Goal: Task Accomplishment & Management: Use online tool/utility

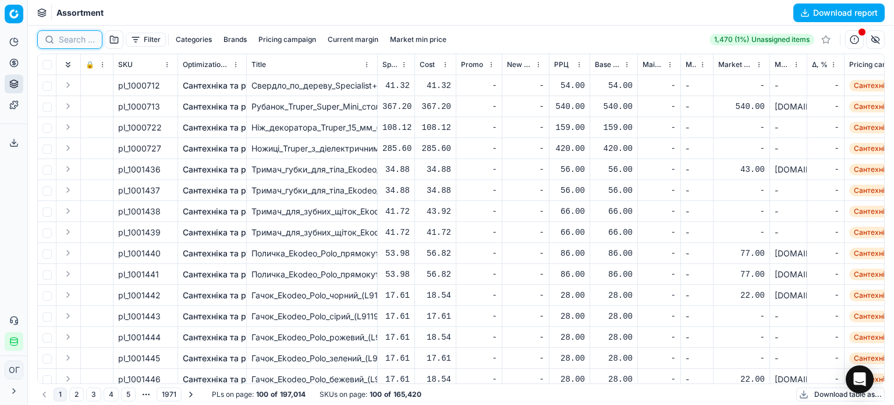
click at [72, 37] on input at bounding box center [77, 40] width 36 height 12
paste input "421363"
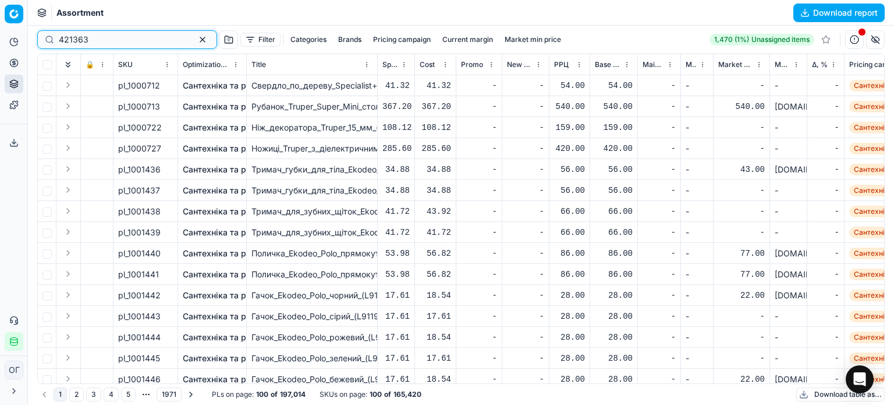
type input "421363"
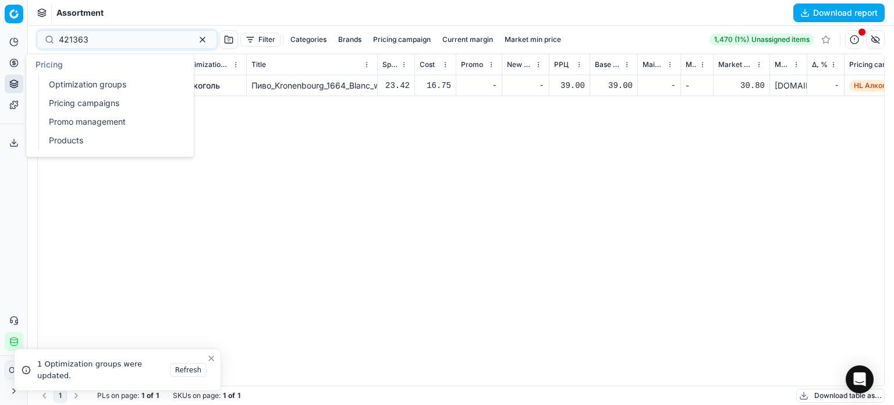
click at [19, 58] on button "Pricing" at bounding box center [14, 63] width 19 height 19
click at [65, 82] on link "Optimization groups" at bounding box center [112, 84] width 136 height 16
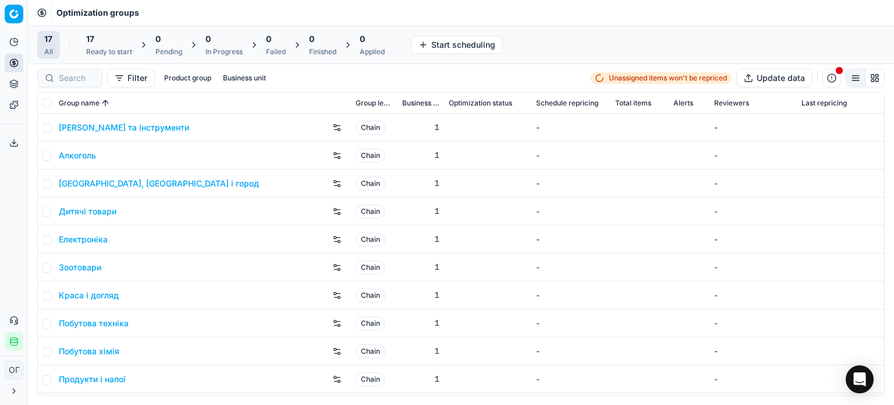
click at [118, 45] on div "17 Ready to start" at bounding box center [109, 44] width 46 height 23
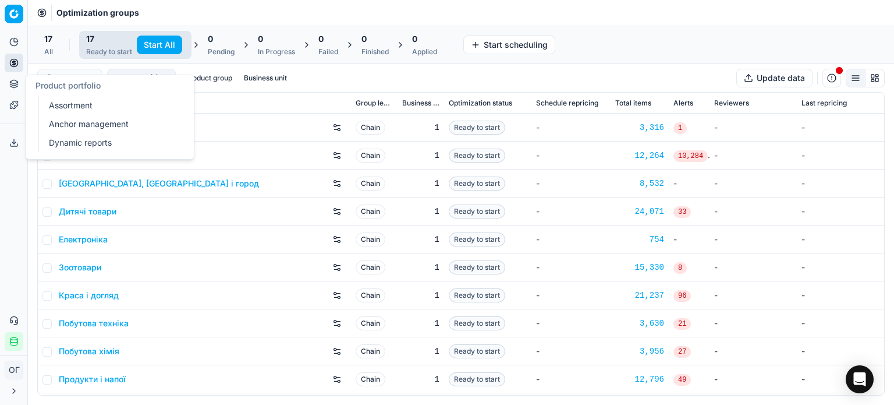
click at [17, 83] on icon at bounding box center [14, 82] width 8 height 4
click at [81, 109] on link "Assortment" at bounding box center [112, 105] width 136 height 16
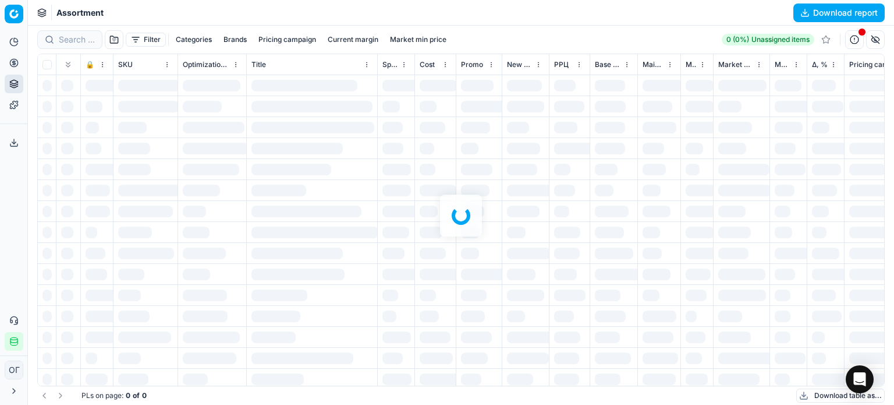
click at [143, 37] on div at bounding box center [461, 215] width 866 height 379
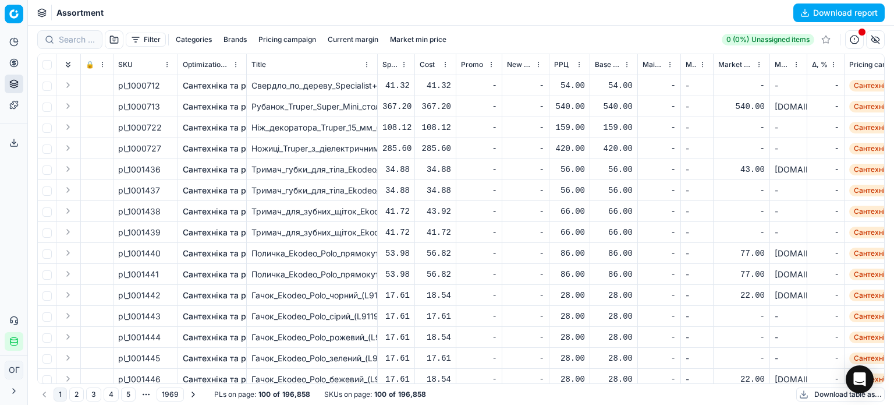
click at [143, 37] on button "Filter" at bounding box center [146, 40] width 40 height 14
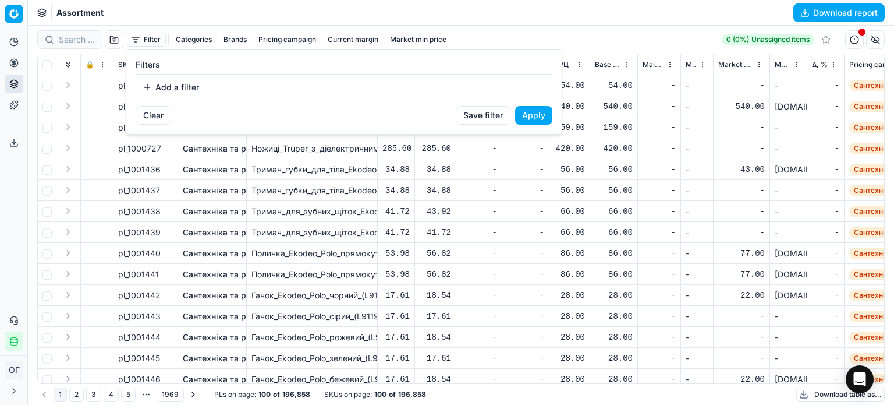
click at [170, 78] on button "Add a filter" at bounding box center [171, 87] width 70 height 19
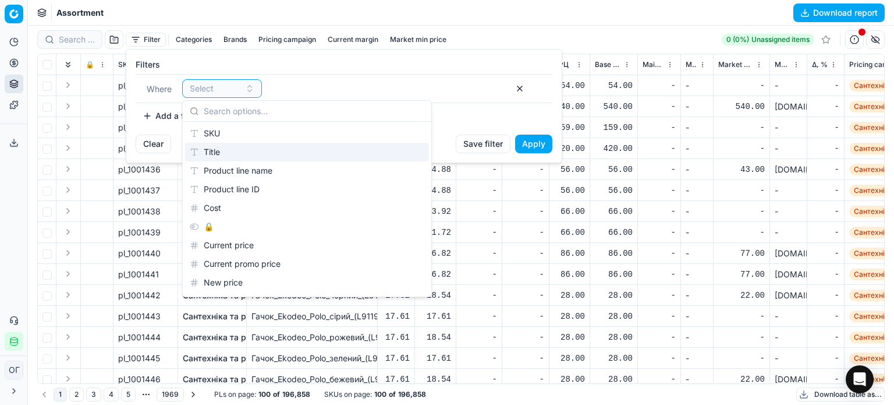
click at [231, 143] on div "Title" at bounding box center [307, 152] width 244 height 19
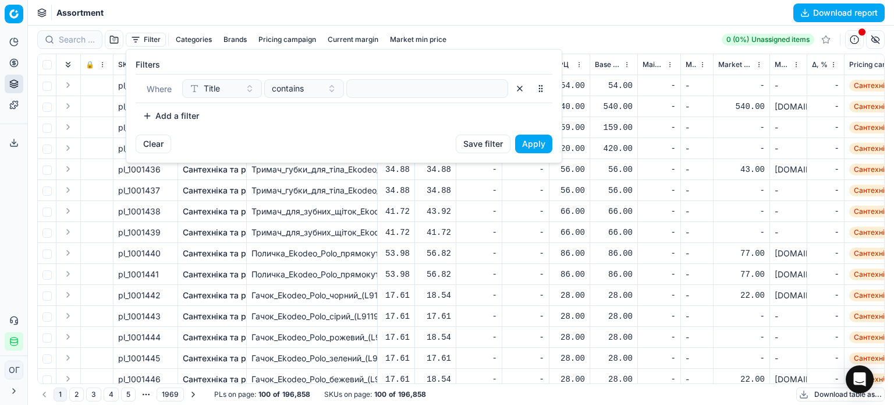
click at [228, 81] on button "Title" at bounding box center [222, 88] width 80 height 19
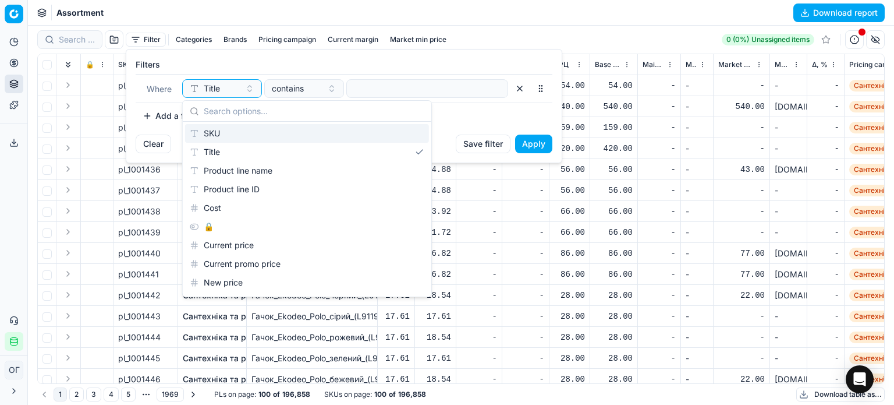
click at [247, 132] on div "SKU" at bounding box center [307, 133] width 244 height 19
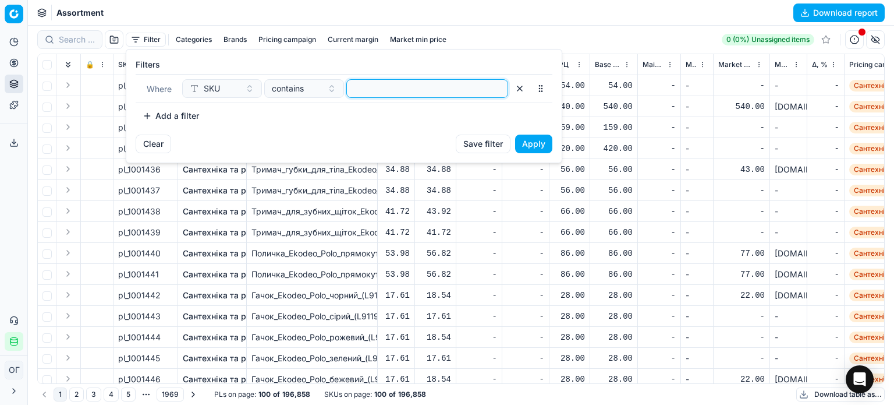
click at [426, 84] on input at bounding box center [427, 88] width 151 height 17
paste input "167760,,73235,,379806,34832,,38850,,54406,,94508,,95524,,117004,,150645,,170554…"
type input "167760,,73235,,379806,34832,,38850,,54406,,94508,,95524,,117004,,150645,,170554…"
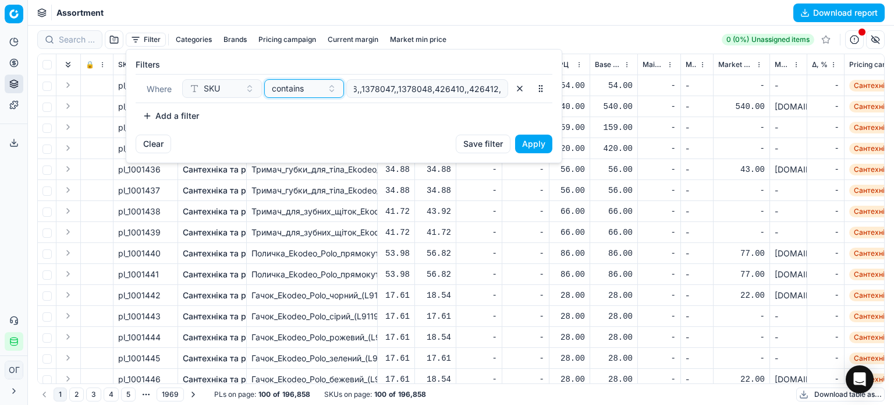
click at [298, 88] on span "contains" at bounding box center [288, 89] width 32 height 12
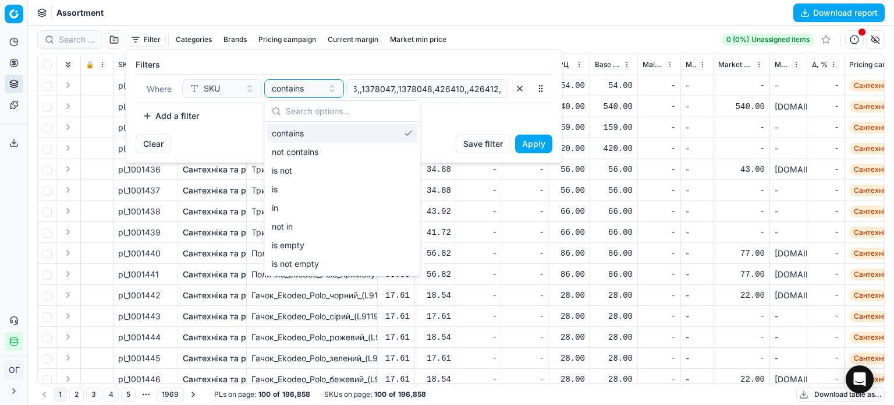
scroll to position [0, 0]
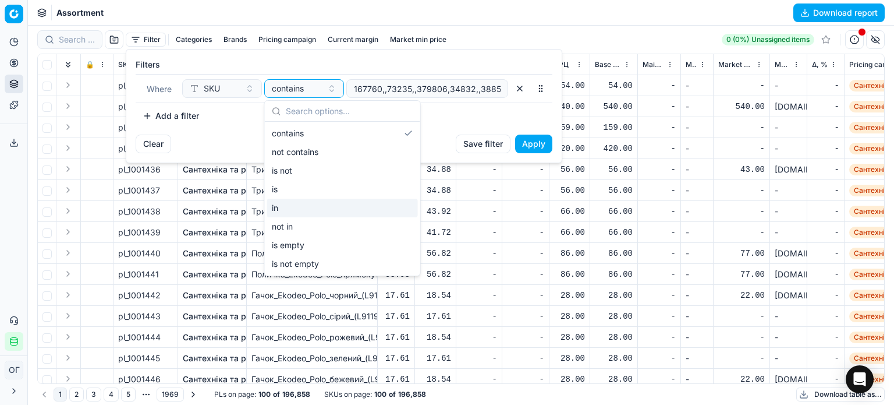
click at [344, 202] on div "in" at bounding box center [342, 208] width 151 height 19
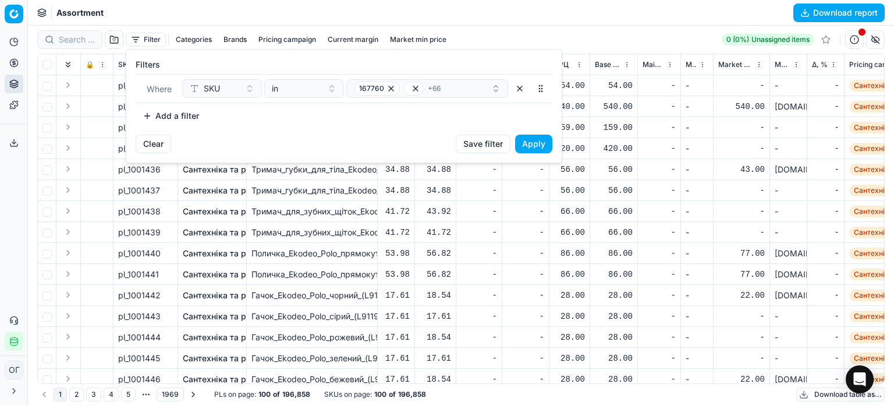
click at [540, 145] on button "Apply" at bounding box center [533, 143] width 37 height 19
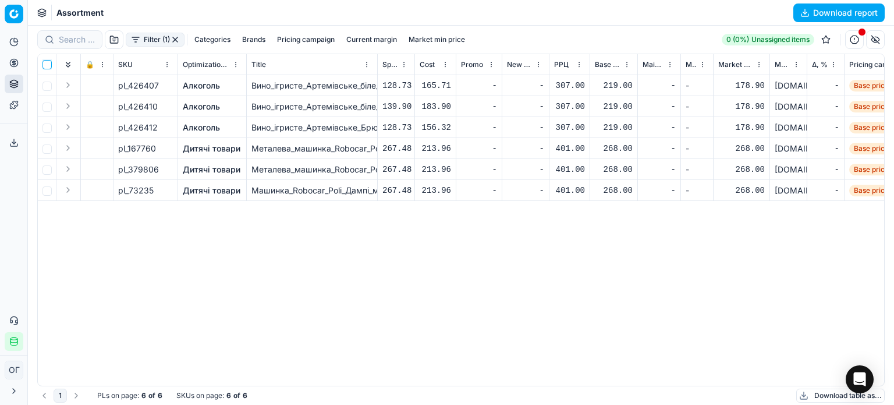
click at [47, 62] on input "checkbox" at bounding box center [47, 64] width 9 height 9
checkbox input "true"
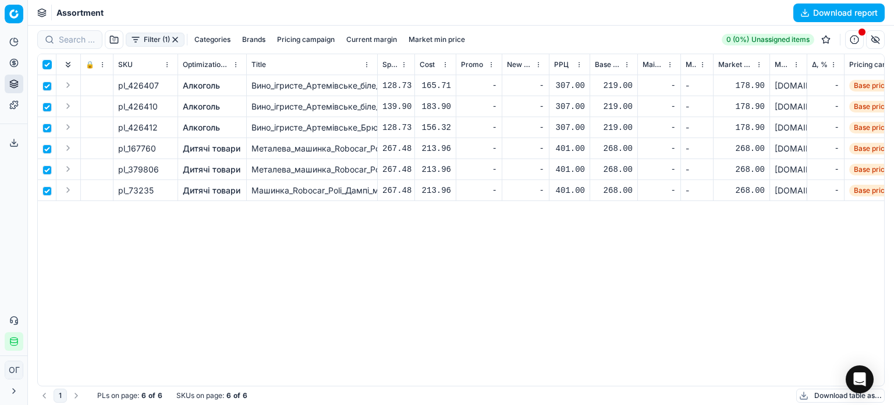
checkbox input "true"
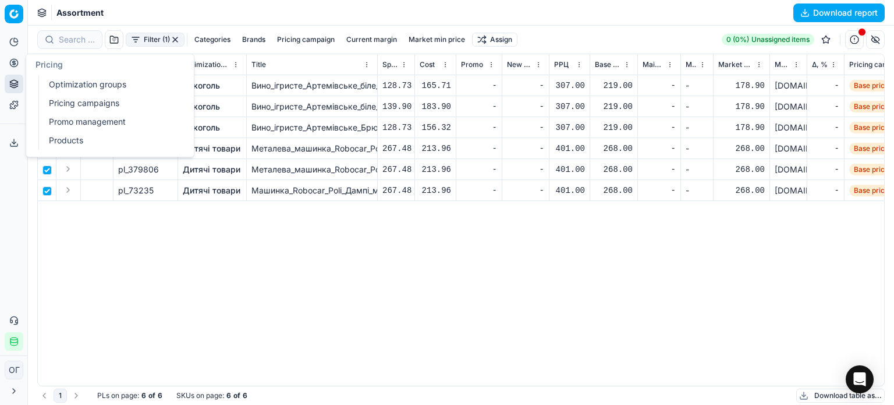
click at [14, 68] on button "Pricing" at bounding box center [14, 63] width 19 height 19
click at [92, 88] on link "Optimization groups" at bounding box center [112, 84] width 136 height 16
checkbox input "false"
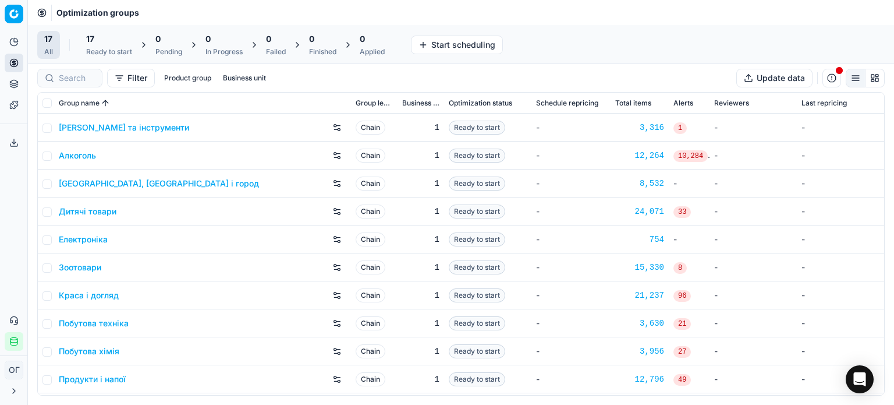
click at [91, 34] on span "17" at bounding box center [90, 39] width 8 height 12
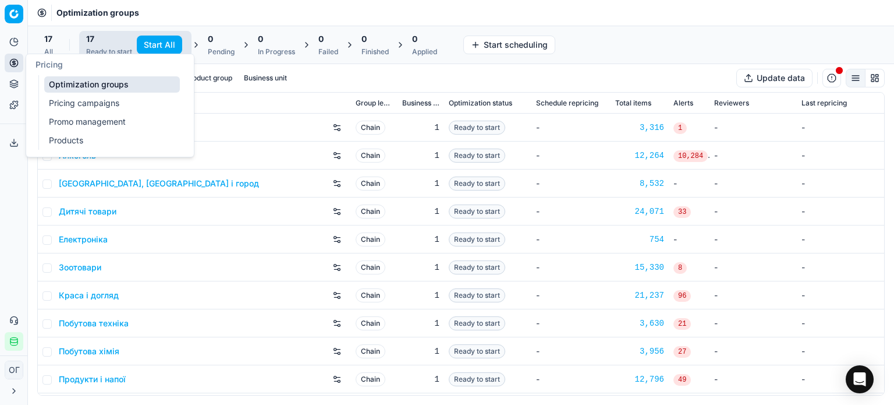
click at [73, 86] on link "Optimization groups" at bounding box center [112, 84] width 136 height 16
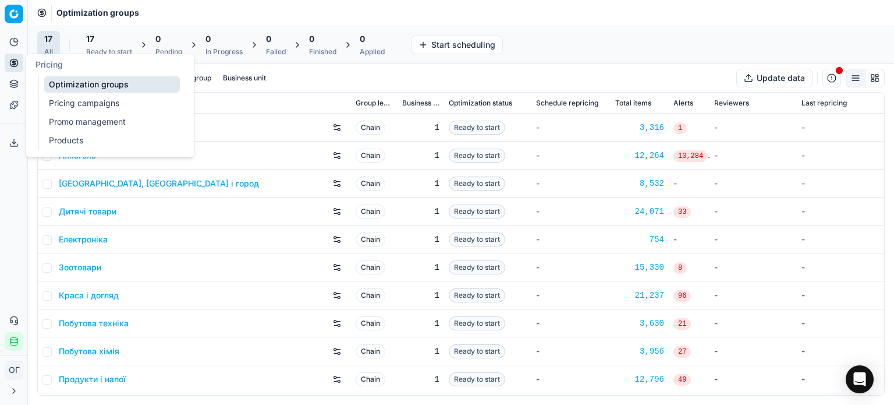
click at [75, 109] on link "Pricing campaigns" at bounding box center [112, 103] width 136 height 16
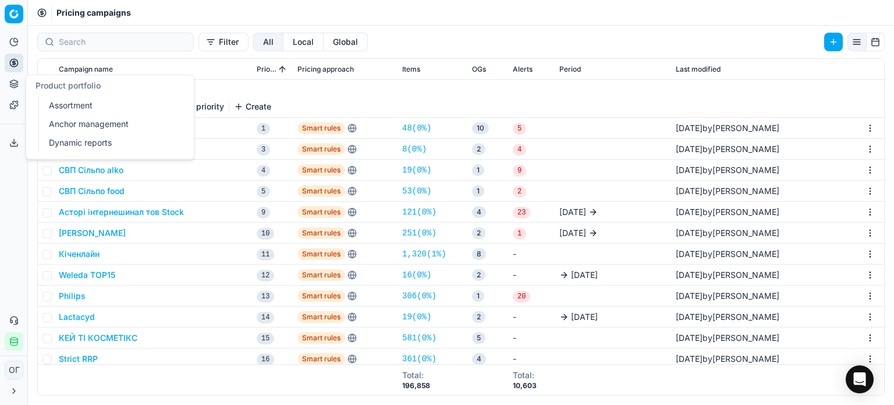
click at [7, 87] on button "Product portfolio" at bounding box center [14, 84] width 19 height 19
click at [77, 103] on link "Assortment" at bounding box center [112, 105] width 136 height 16
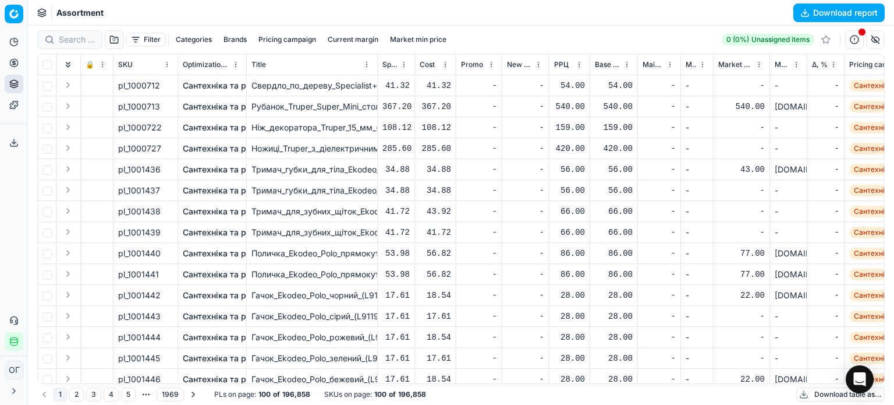
click at [150, 38] on button "Filter" at bounding box center [146, 40] width 40 height 14
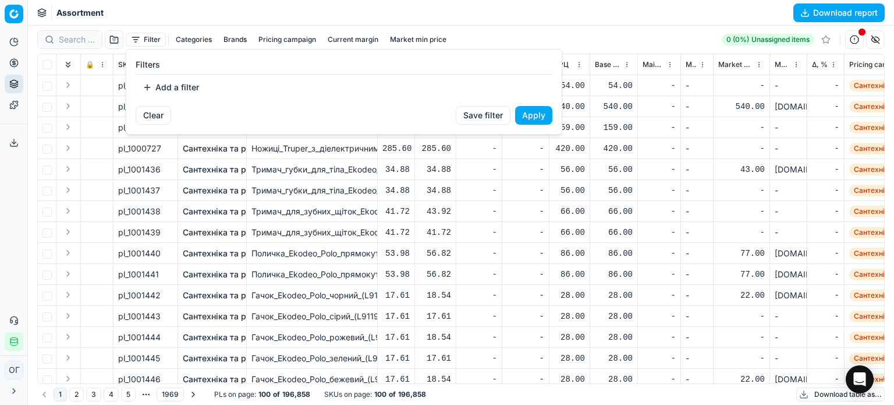
click at [180, 90] on button "Add a filter" at bounding box center [171, 87] width 70 height 19
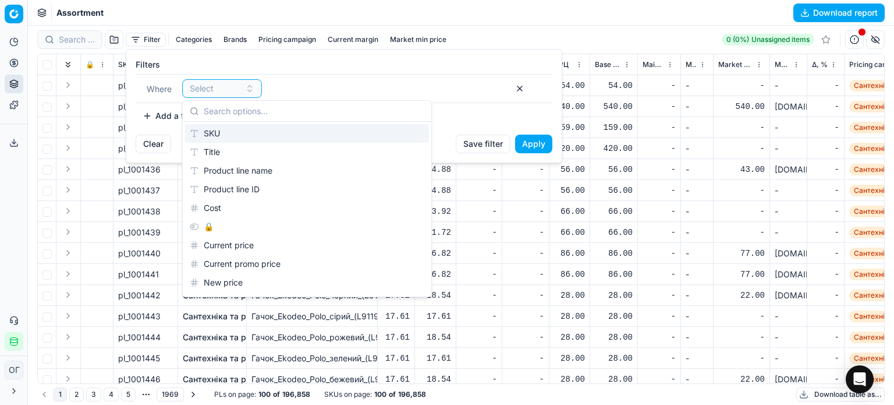
click at [219, 129] on div "SKU" at bounding box center [307, 133] width 244 height 19
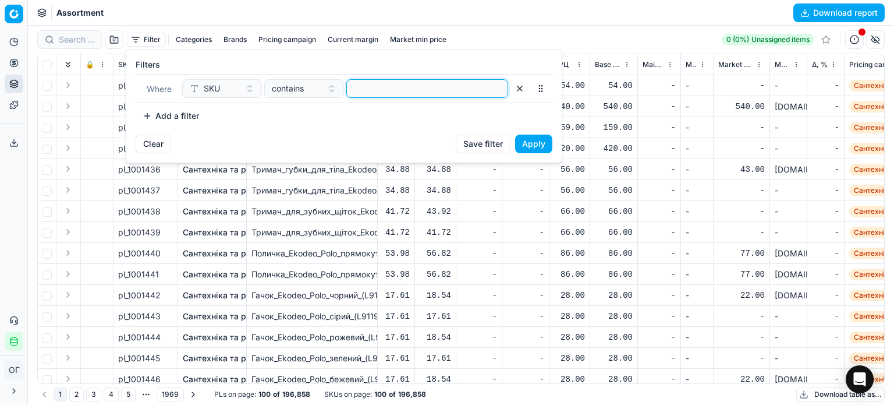
click at [421, 87] on input at bounding box center [427, 88] width 151 height 17
paste input "34832, 38850, 54406, 94508, 95524, 117004, 150645, 170554, 182760, 188027, 1985…"
type input "34832, 38850, 54406, 94508, 95524, 117004, 150645, 170554, 182760, 188027, 1985…"
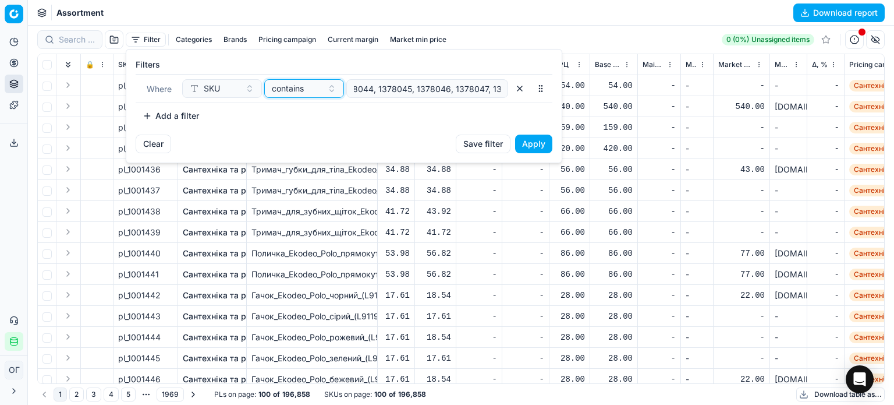
click at [272, 94] on span "contains" at bounding box center [288, 89] width 32 height 12
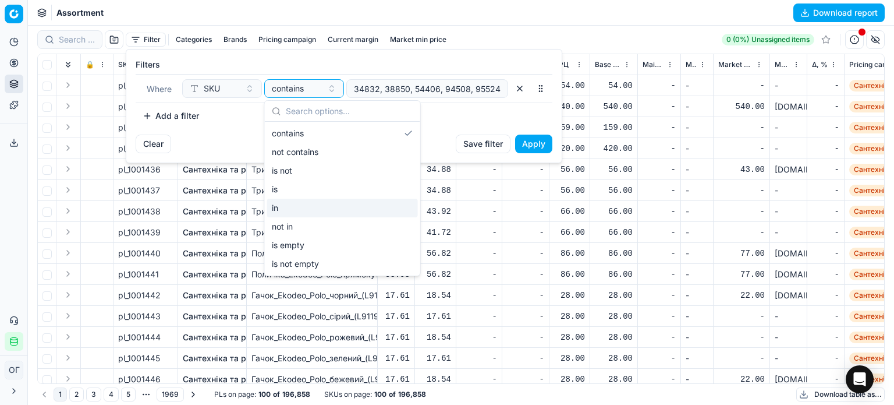
click at [301, 214] on div "in" at bounding box center [342, 208] width 151 height 19
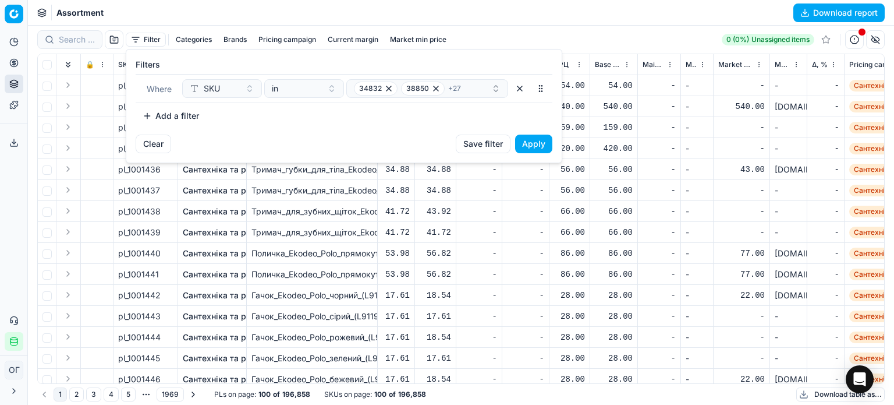
click at [538, 132] on div "Filters Where SKU in 34832 38850 + 27 To pick up a sortable item, press space o…" at bounding box center [343, 91] width 435 height 85
click at [538, 143] on button "Apply" at bounding box center [533, 143] width 37 height 19
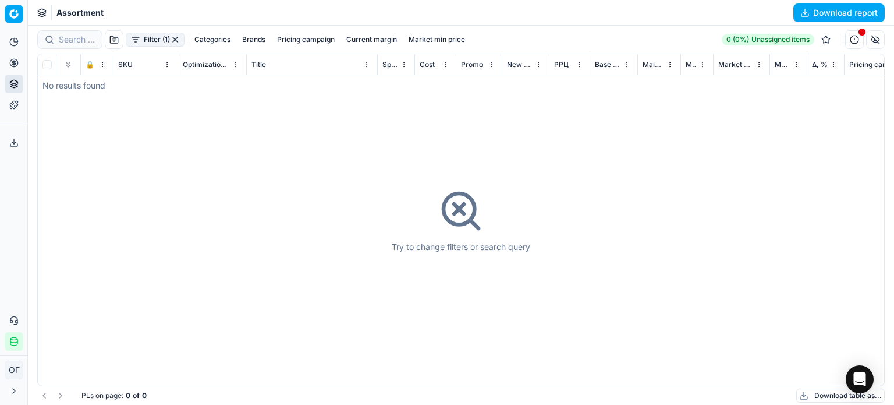
click at [175, 43] on button "button" at bounding box center [175, 39] width 9 height 9
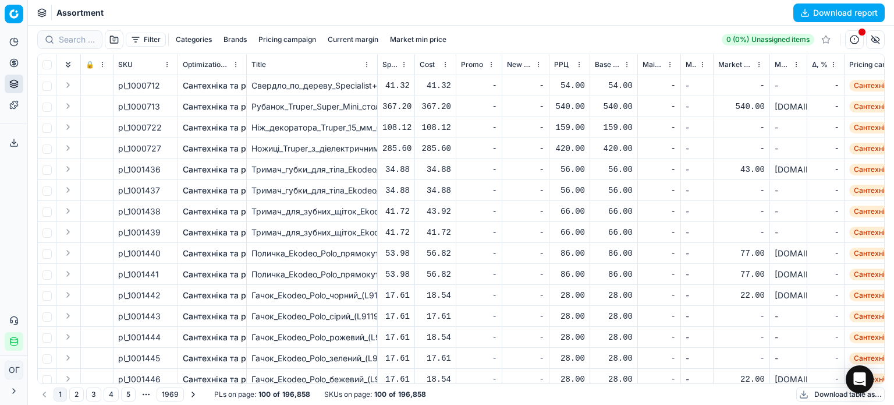
click at [156, 40] on button "Filter" at bounding box center [146, 40] width 40 height 14
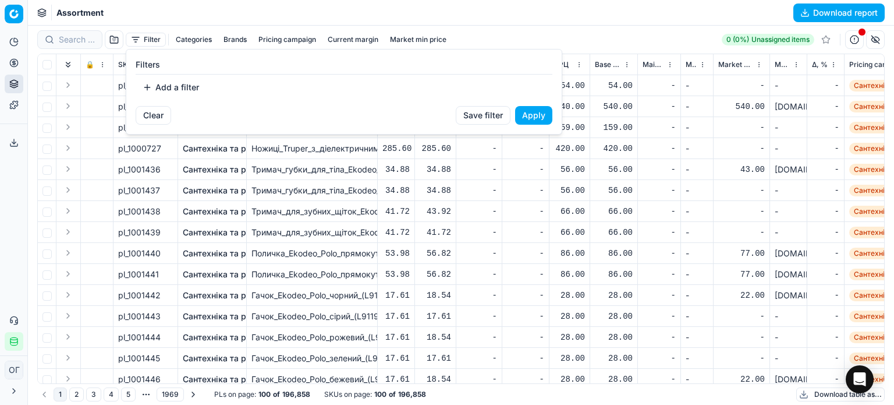
click at [169, 84] on button "Add a filter" at bounding box center [171, 87] width 70 height 19
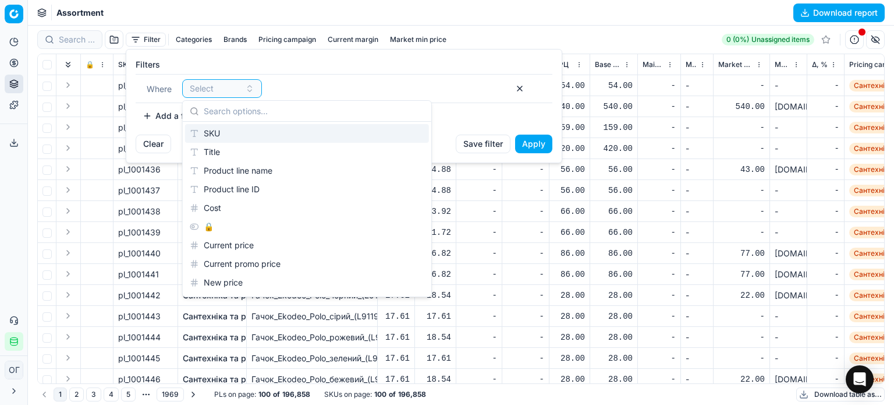
drag, startPoint x: 217, startPoint y: 136, endPoint x: 288, endPoint y: 124, distance: 71.4
click at [217, 136] on div "SKU" at bounding box center [307, 133] width 244 height 19
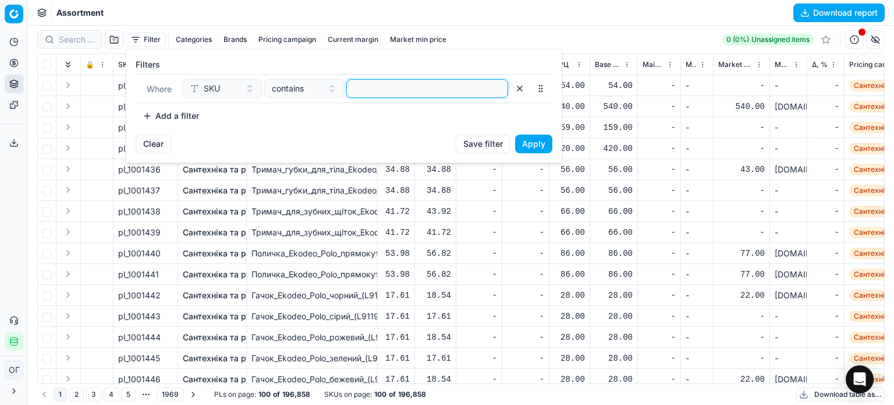
click at [452, 80] on input at bounding box center [427, 88] width 151 height 17
paste input "34832,38850,54406,94508,95524,117004,150645,170554,182760,188027,198522,228952,…"
type input "34832,38850,54406,94508,95524,117004,150645,170554,182760,188027,198522,228952,…"
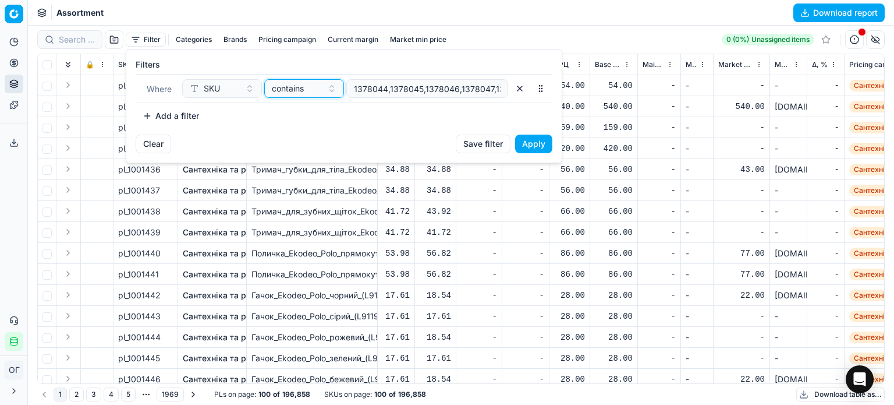
click at [274, 88] on span "contains" at bounding box center [288, 89] width 32 height 12
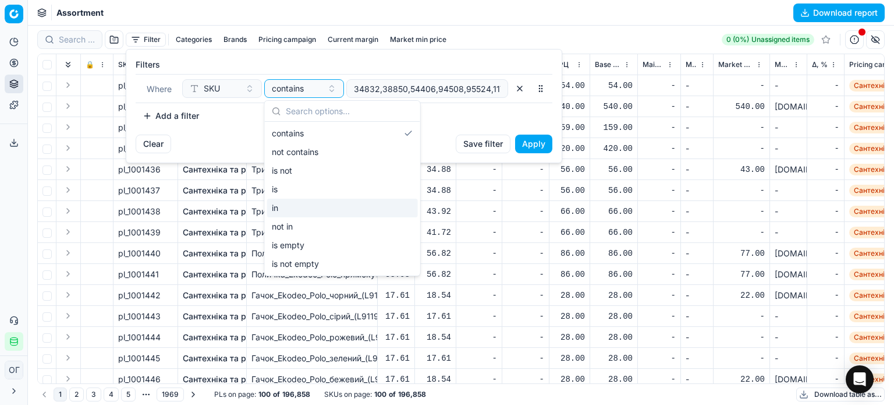
click at [341, 204] on div "in" at bounding box center [342, 208] width 151 height 19
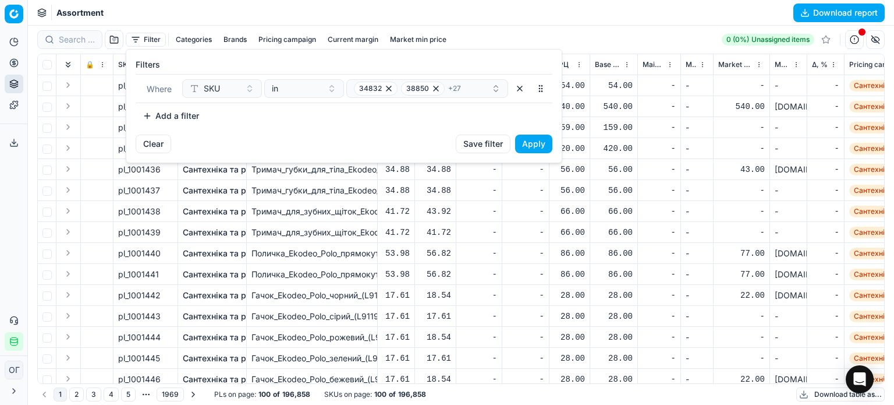
click at [532, 147] on button "Apply" at bounding box center [533, 143] width 37 height 19
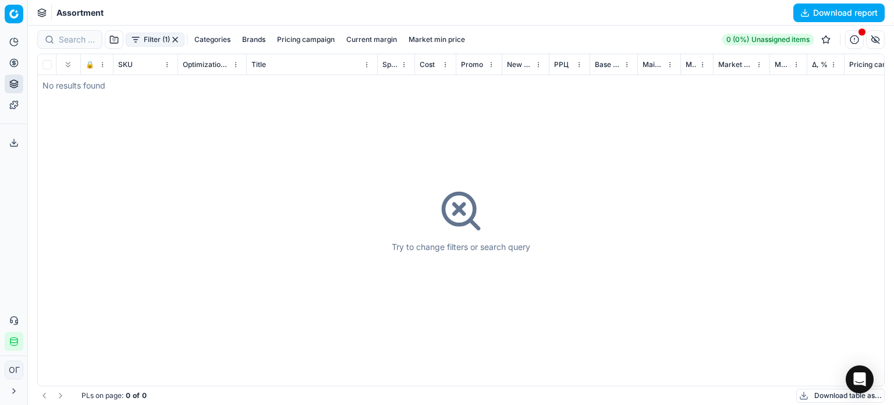
click at [21, 61] on button "Pricing" at bounding box center [14, 63] width 19 height 19
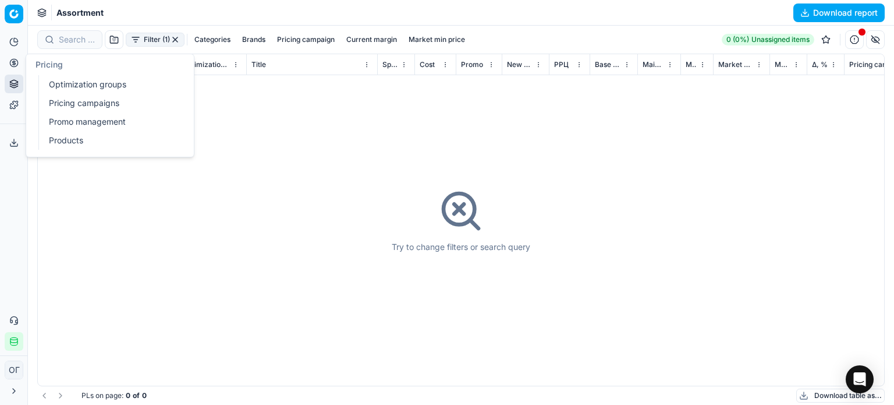
drag, startPoint x: 70, startPoint y: 86, endPoint x: 155, endPoint y: 67, distance: 87.0
click at [70, 86] on link "Optimization groups" at bounding box center [112, 84] width 136 height 16
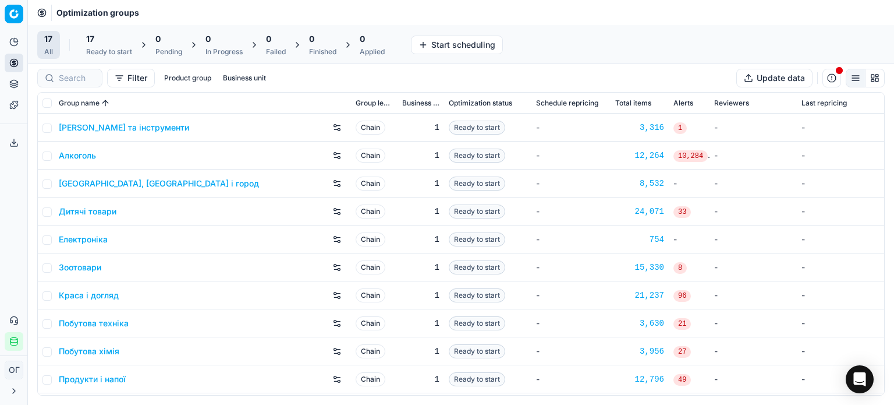
click at [121, 40] on div "17" at bounding box center [109, 39] width 46 height 12
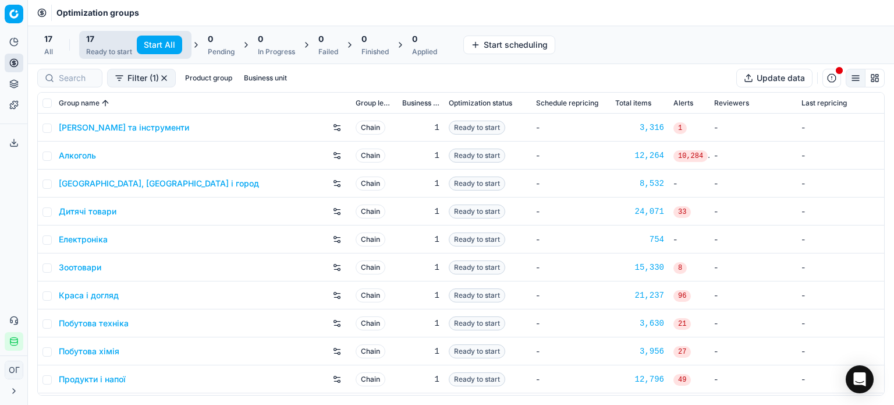
drag, startPoint x: 126, startPoint y: 38, endPoint x: 179, endPoint y: 9, distance: 60.7
click at [158, 40] on button "Start All" at bounding box center [159, 45] width 45 height 19
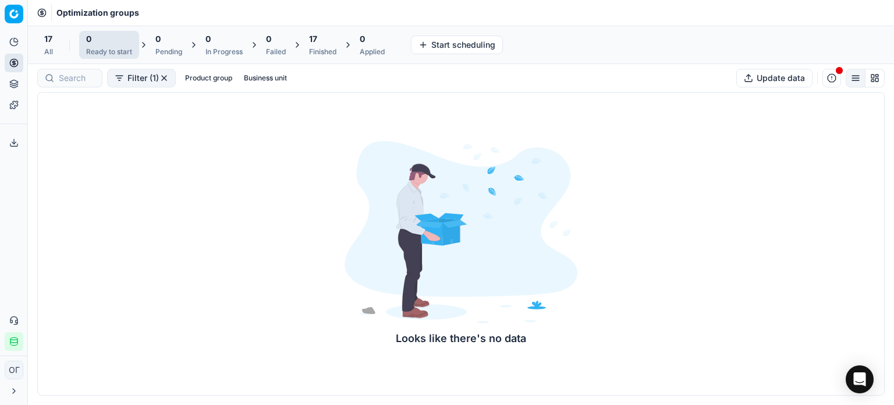
click at [20, 81] on button "Product portfolio" at bounding box center [14, 84] width 19 height 19
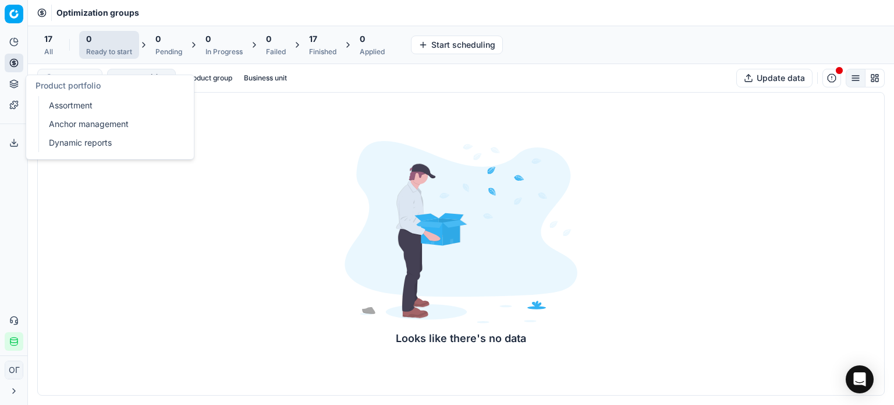
click at [58, 106] on link "Assortment" at bounding box center [112, 105] width 136 height 16
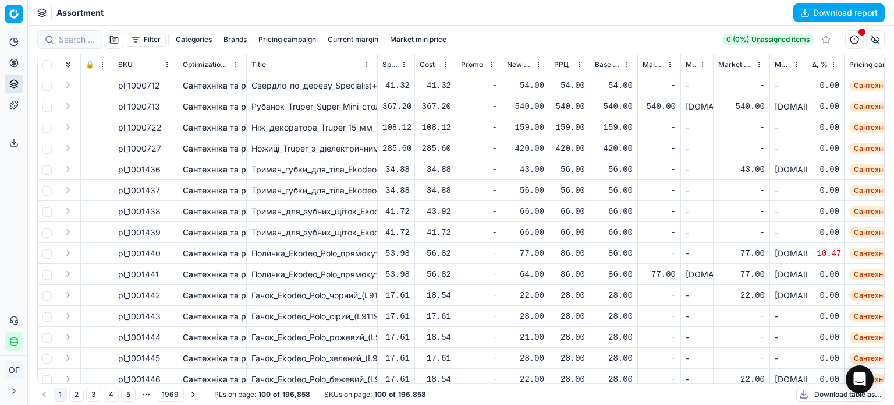
click at [812, 62] on span "Δ, %" at bounding box center [820, 64] width 16 height 9
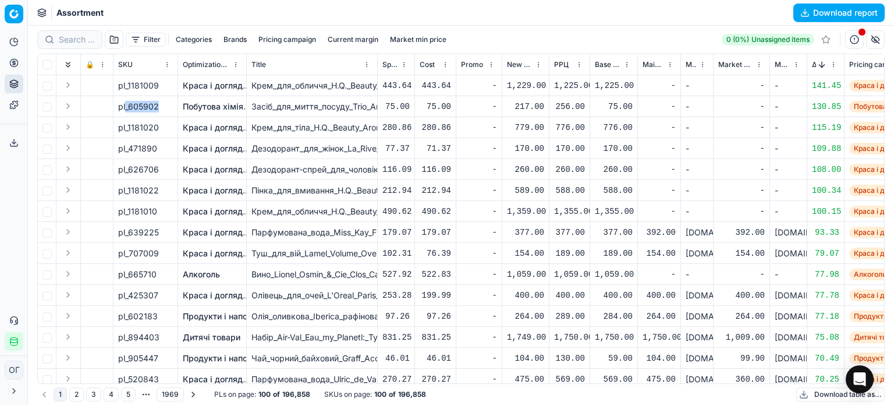
drag, startPoint x: 157, startPoint y: 110, endPoint x: 126, endPoint y: 111, distance: 31.5
click at [126, 111] on span "pl_605902" at bounding box center [138, 107] width 41 height 12
copy span "_605902"
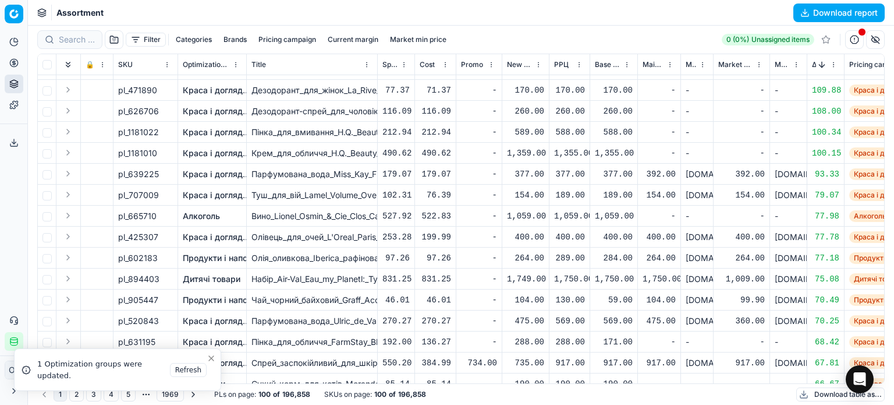
click at [813, 65] on span "Δ, %" at bounding box center [814, 64] width 4 height 9
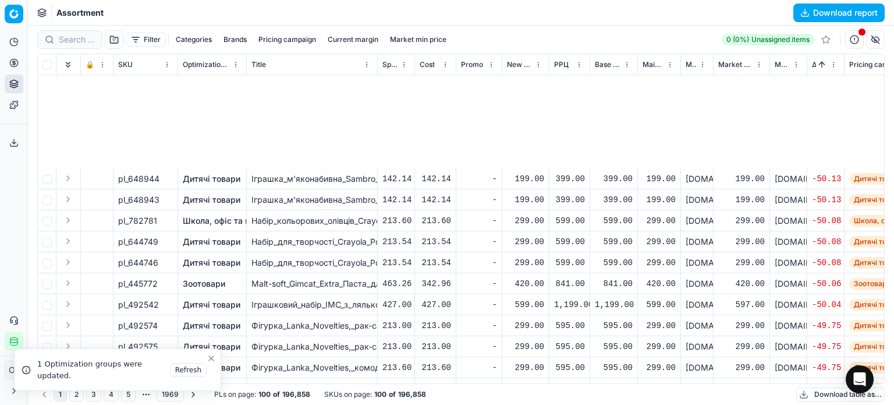
scroll to position [699, 0]
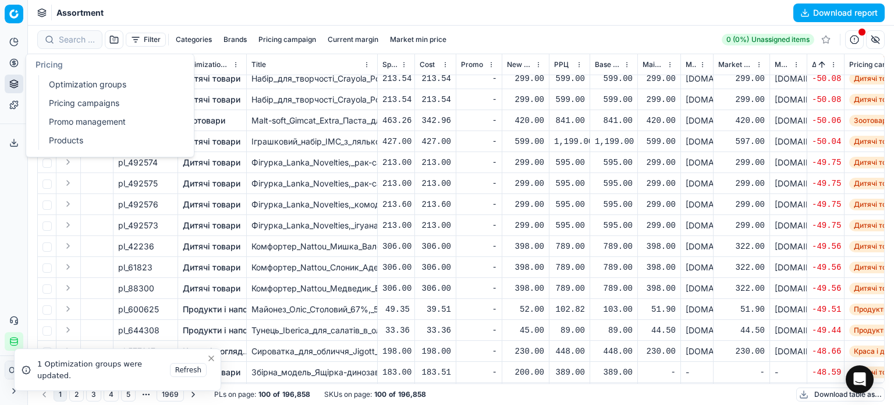
click at [16, 61] on icon at bounding box center [13, 62] width 9 height 9
click at [56, 80] on link "Optimization groups" at bounding box center [112, 84] width 136 height 16
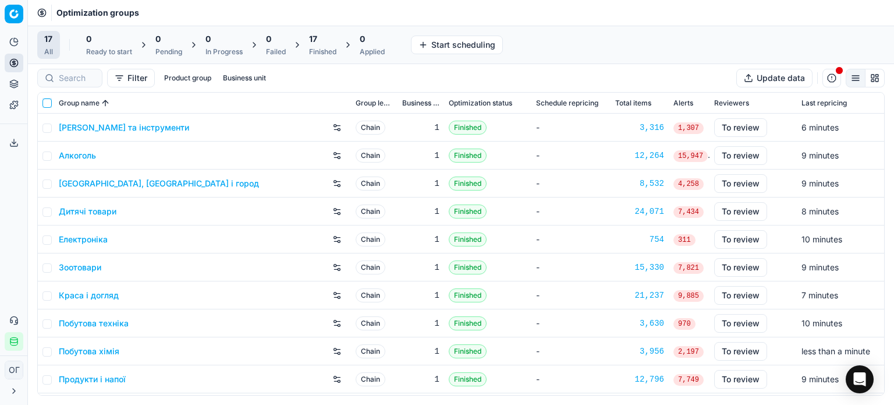
click at [47, 101] on input "checkbox" at bounding box center [47, 102] width 9 height 9
checkbox input "true"
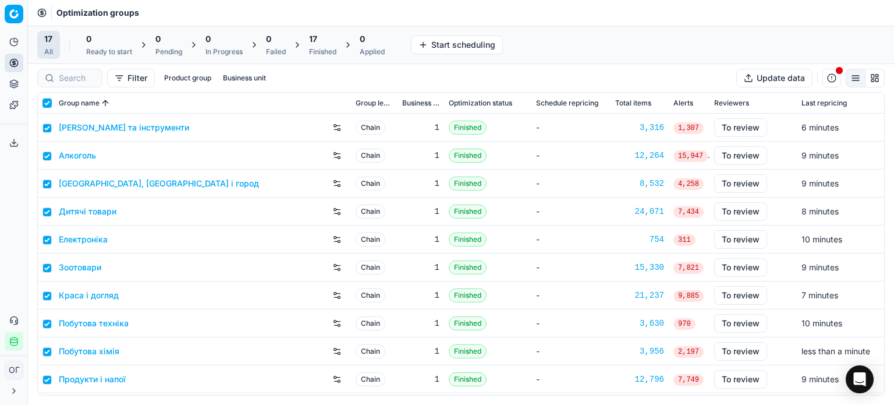
checkbox input "true"
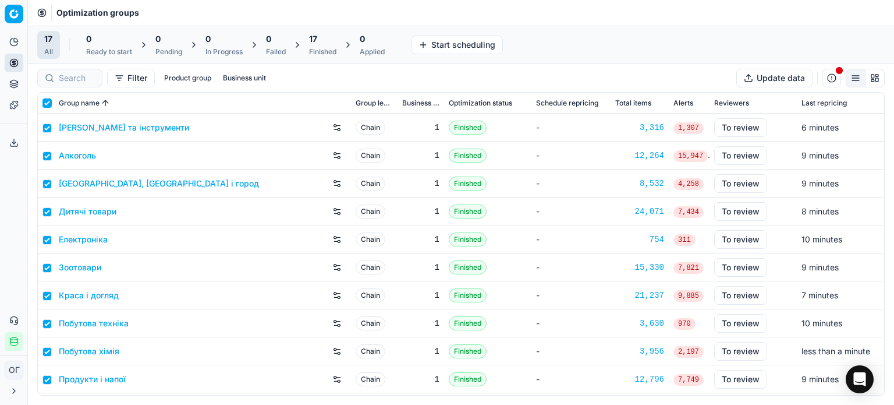
checkbox input "true"
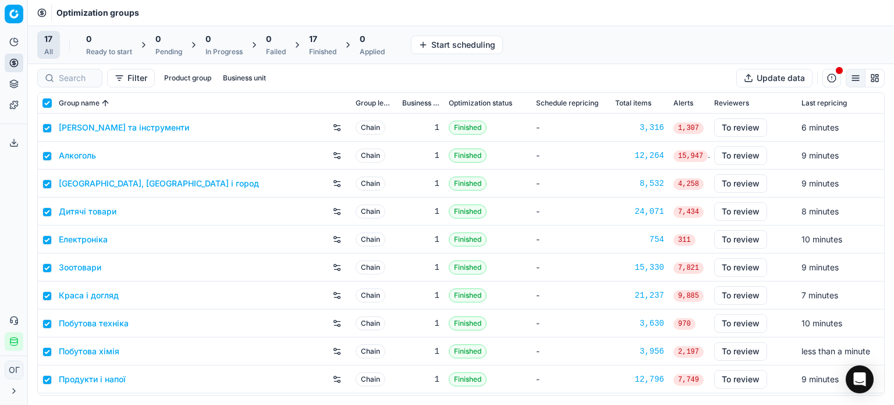
checkbox input "true"
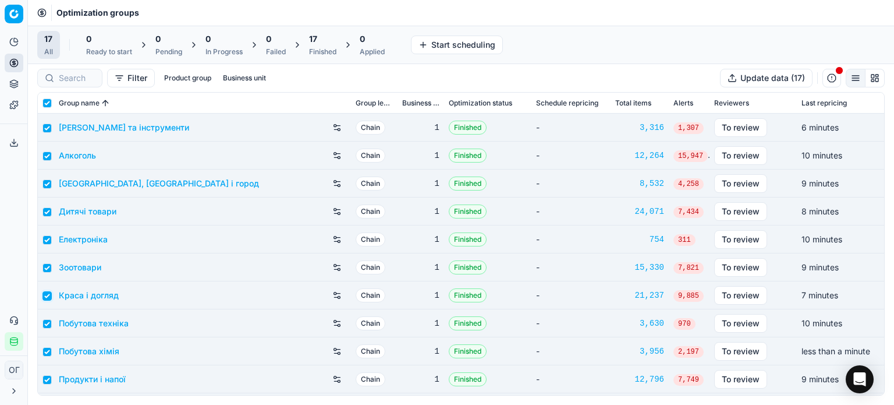
click at [44, 298] on input "checkbox" at bounding box center [47, 295] width 9 height 9
checkbox input "false"
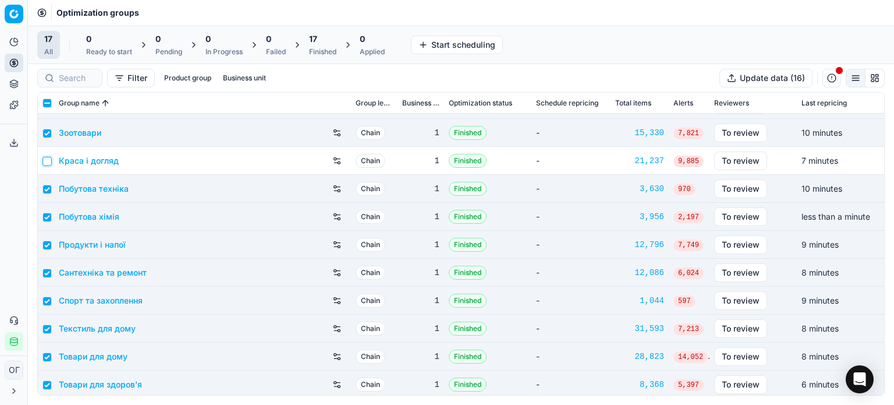
scroll to position [175, 0]
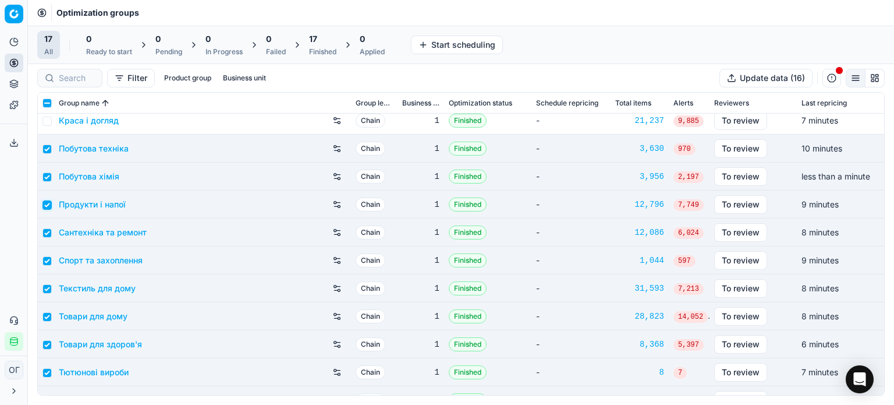
click at [45, 200] on input "checkbox" at bounding box center [47, 204] width 9 height 9
checkbox input "false"
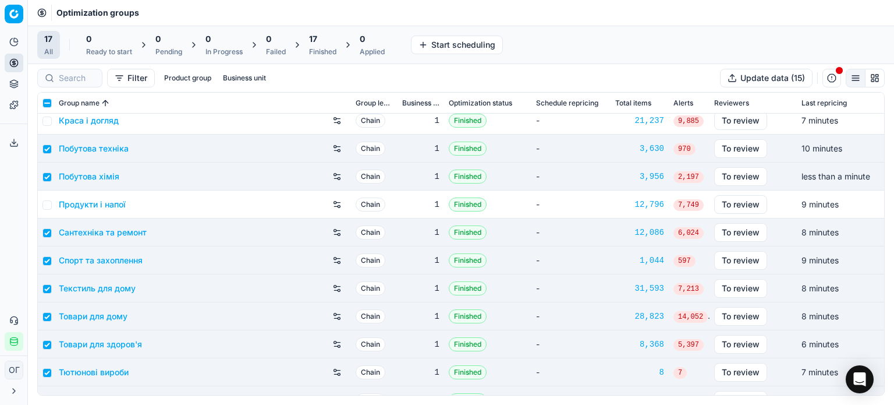
click at [329, 44] on div "17" at bounding box center [322, 39] width 27 height 12
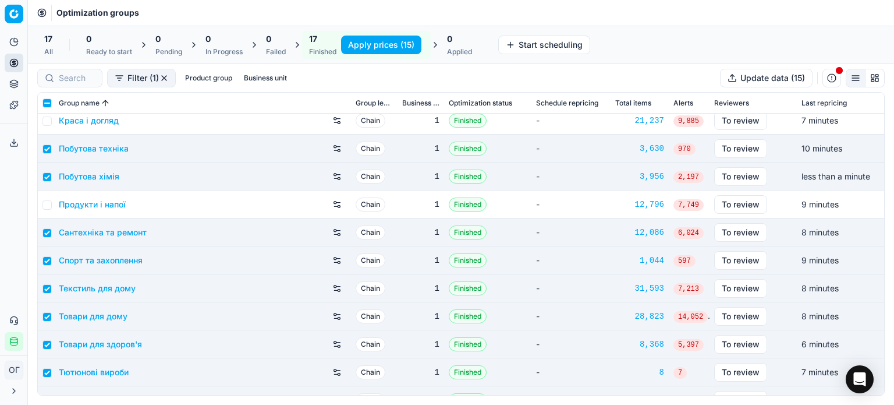
click at [372, 47] on button "Apply prices (15)" at bounding box center [381, 45] width 80 height 19
checkbox input "false"
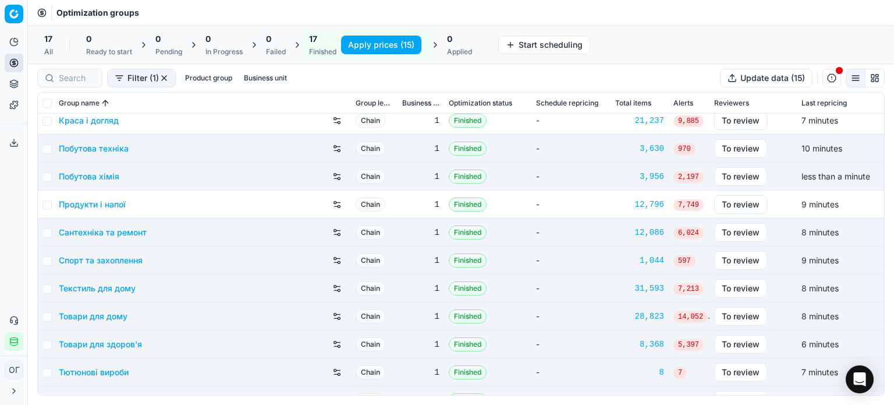
checkbox input "false"
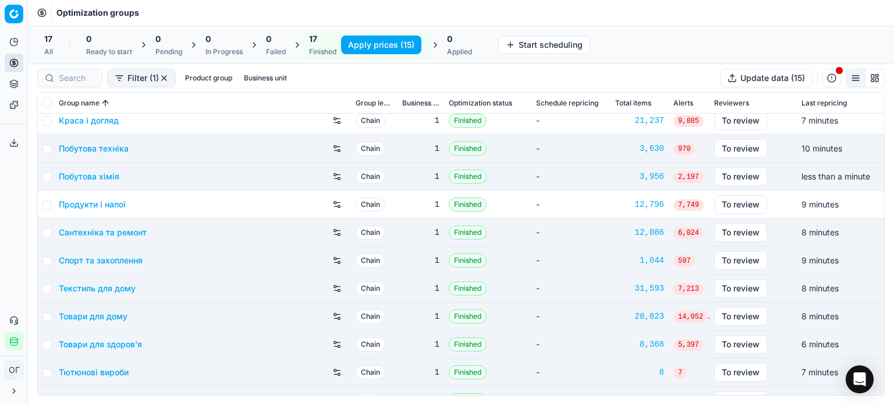
checkbox input "false"
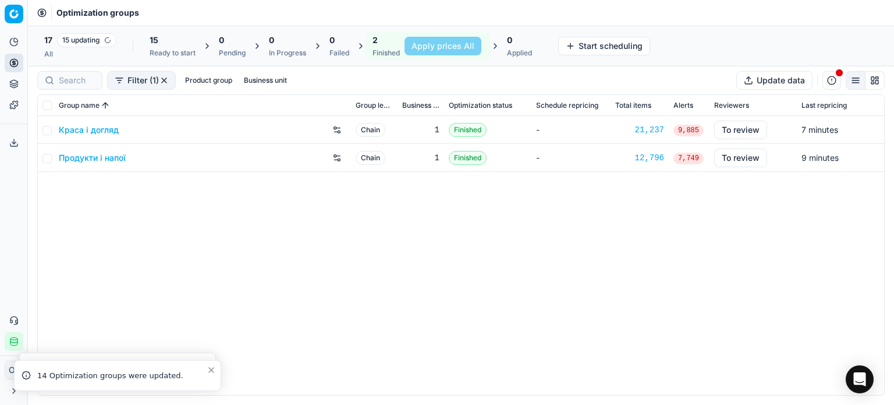
click at [75, 132] on link "Краса і догляд" at bounding box center [89, 130] width 60 height 12
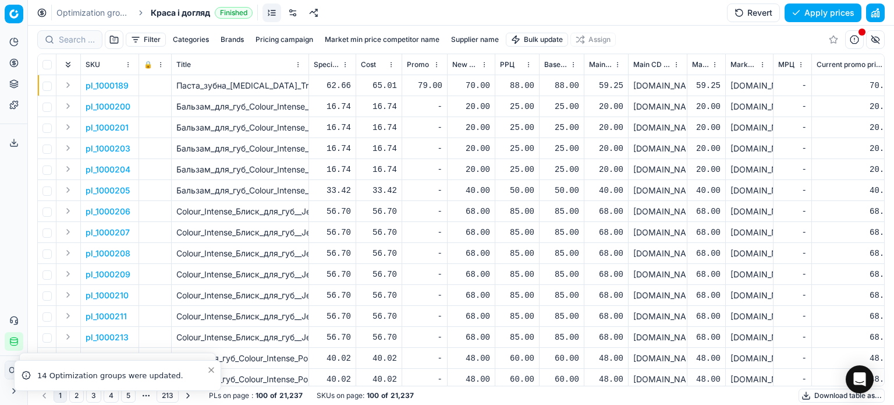
click at [143, 38] on button "Filter" at bounding box center [146, 40] width 40 height 14
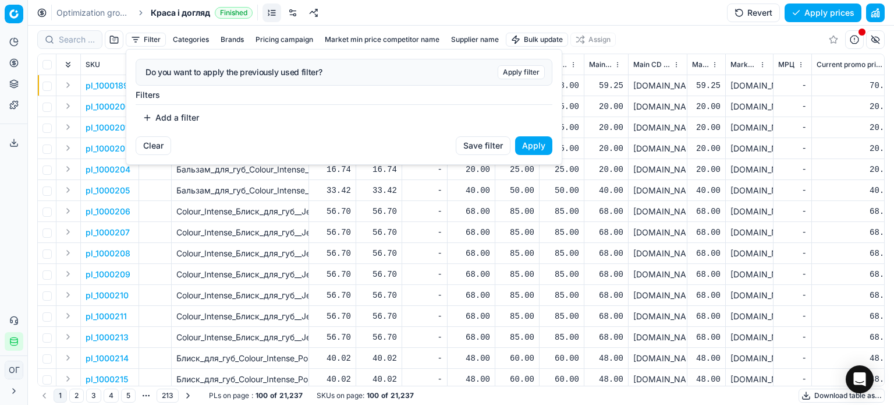
click at [188, 118] on button "Add a filter" at bounding box center [171, 117] width 70 height 19
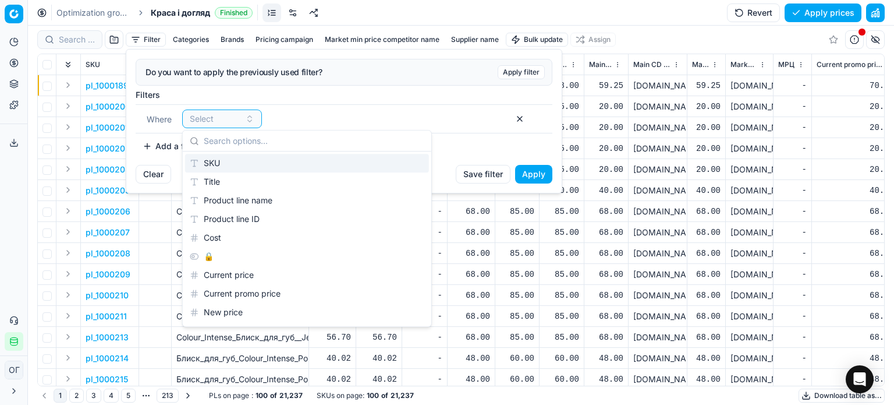
click at [228, 157] on div "SKU" at bounding box center [307, 163] width 244 height 19
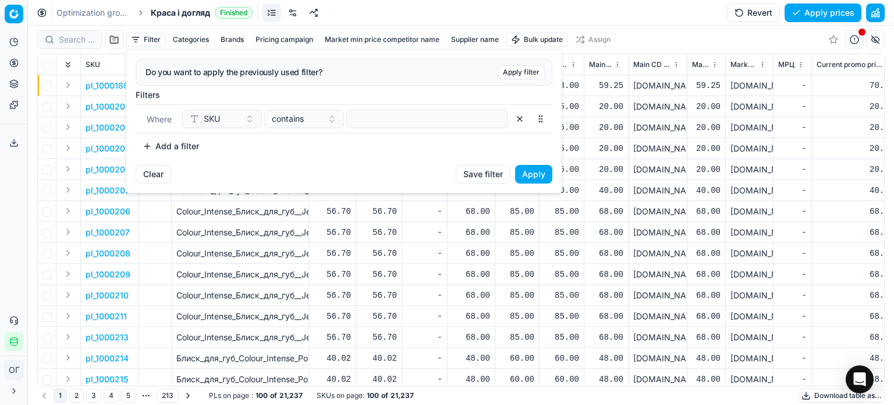
click at [418, 108] on div "Where SKU contains" at bounding box center [344, 118] width 417 height 29
click at [402, 118] on input at bounding box center [427, 118] width 151 height 17
paste input "74854,67631,554069,511711,511707, 418174"
type input "74854,67631,554069,511711,511707, 418174"
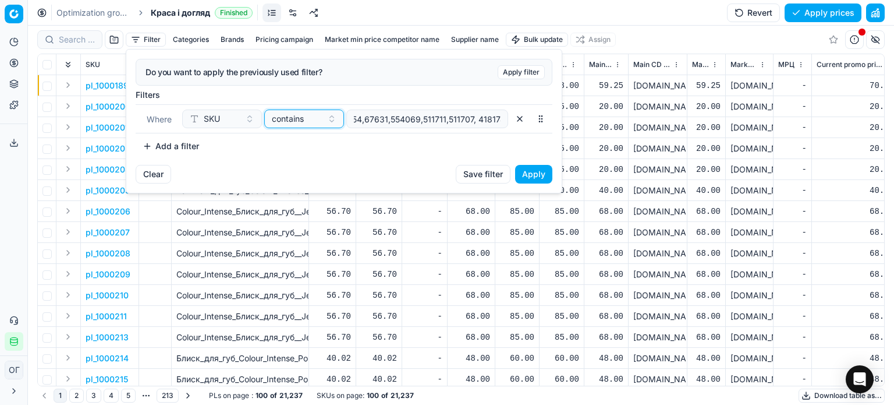
click at [283, 119] on span "contains" at bounding box center [288, 119] width 32 height 12
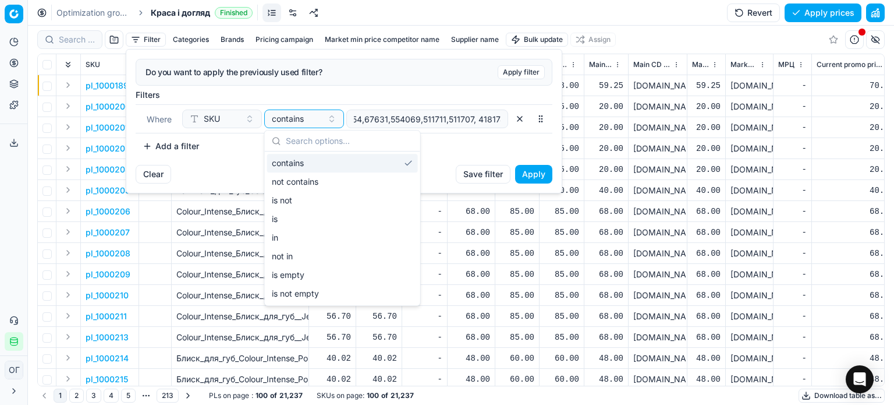
scroll to position [0, 0]
click at [320, 232] on div "in" at bounding box center [342, 237] width 151 height 19
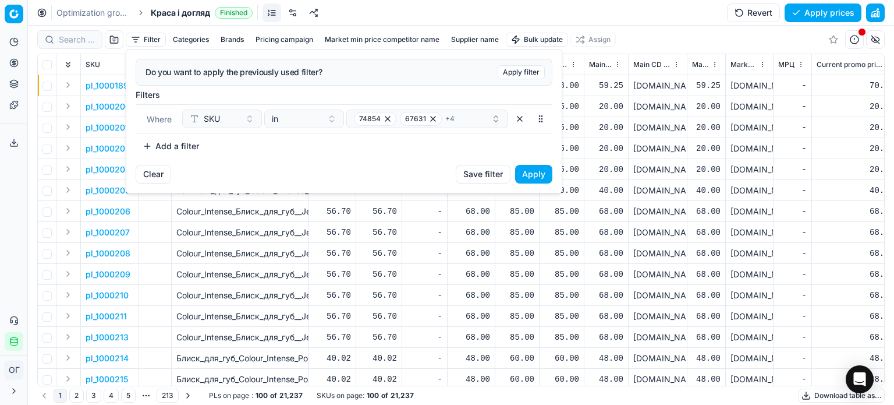
click at [534, 167] on button "Apply" at bounding box center [533, 174] width 37 height 19
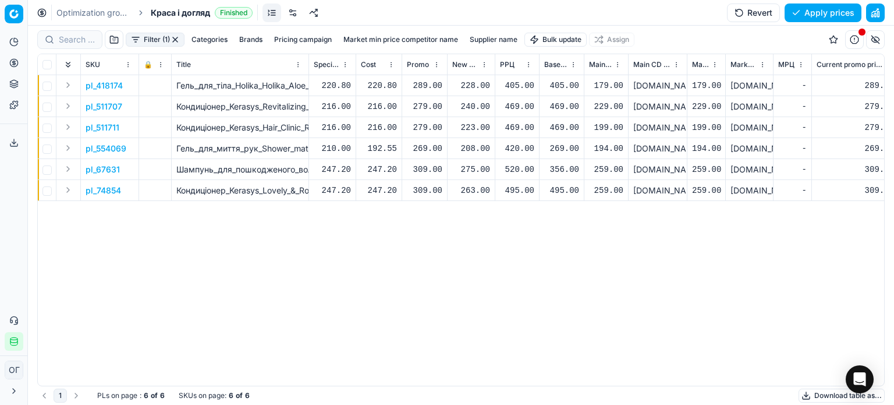
click at [476, 83] on div "228.00" at bounding box center [471, 86] width 38 height 12
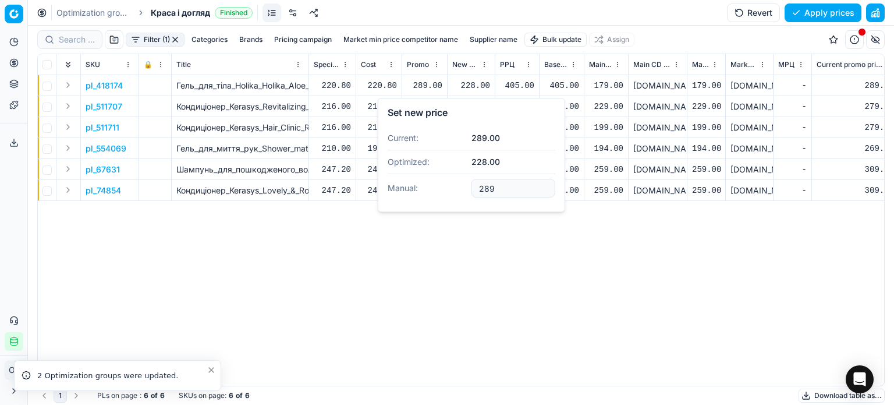
type input "289.00"
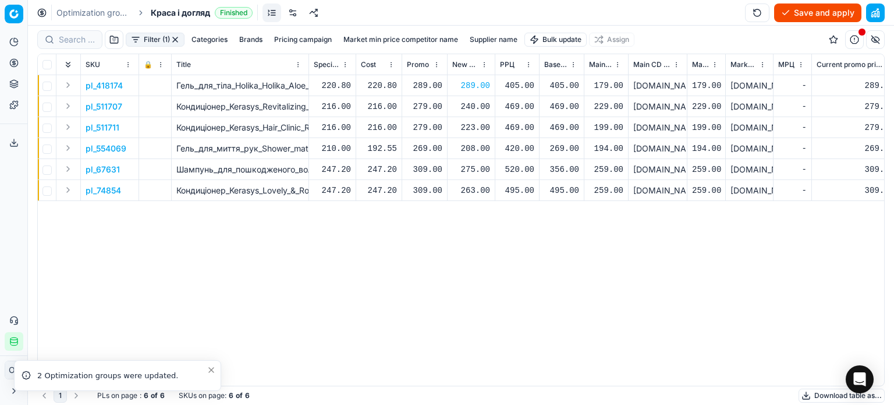
click at [472, 107] on div "240.00" at bounding box center [471, 107] width 38 height 12
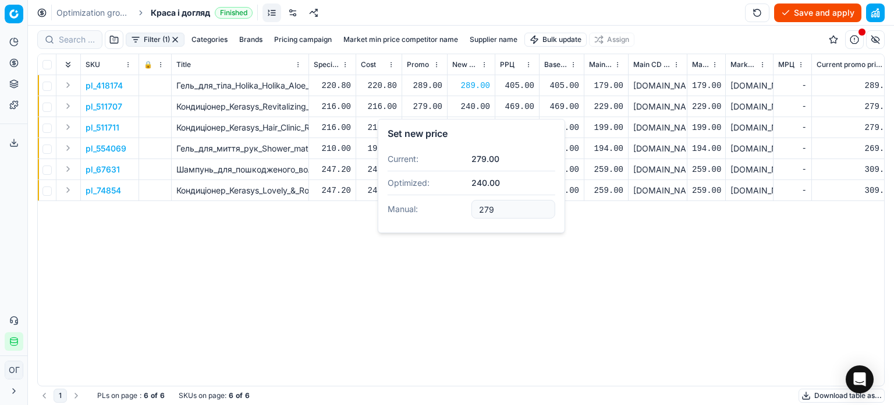
type input "279.00"
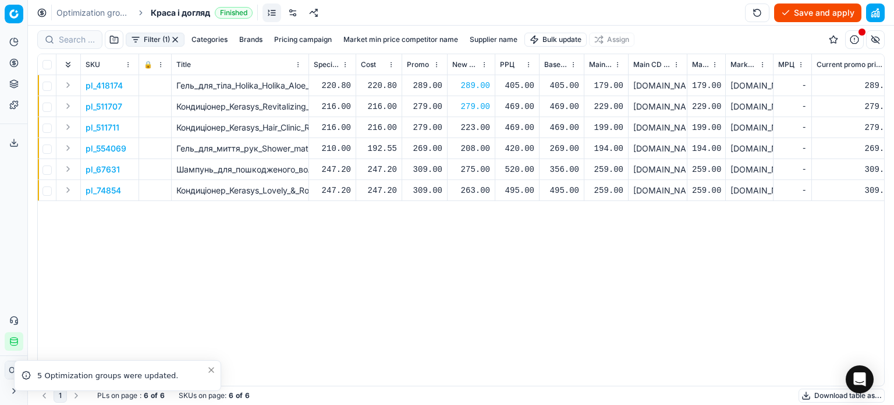
click at [473, 124] on div "223.00" at bounding box center [471, 128] width 38 height 12
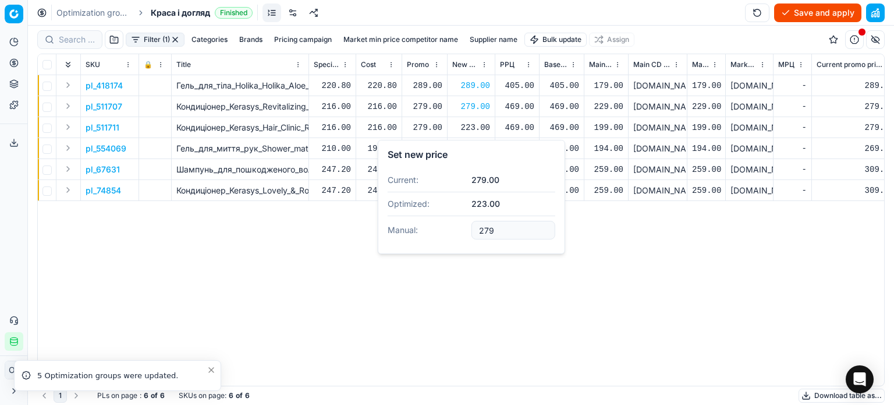
type input "279.00"
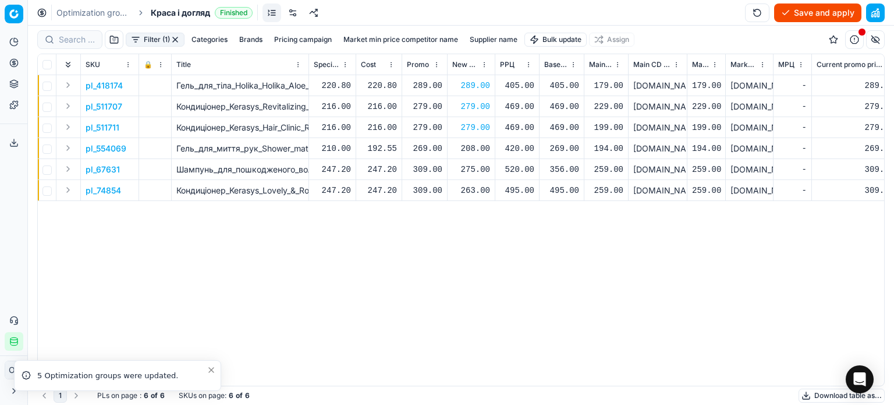
click at [472, 146] on div "208.00" at bounding box center [471, 149] width 38 height 12
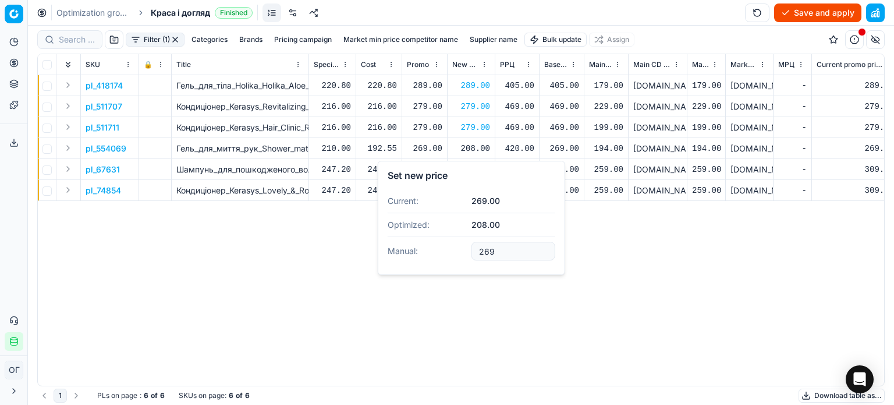
type input "269.00"
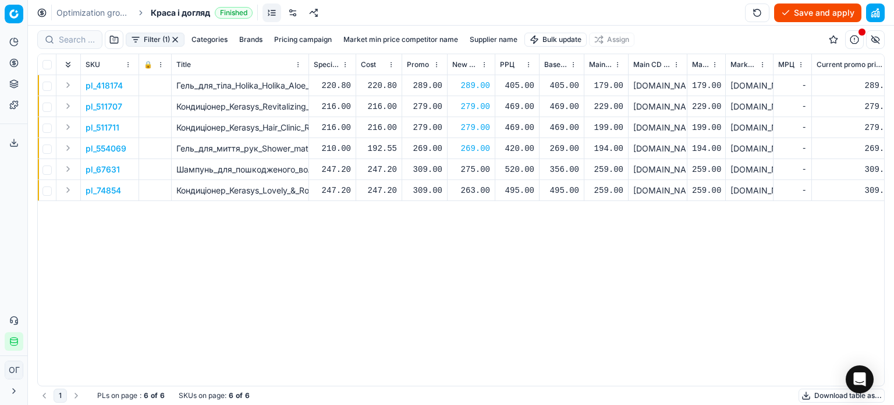
click at [470, 167] on div "275.00" at bounding box center [471, 170] width 38 height 12
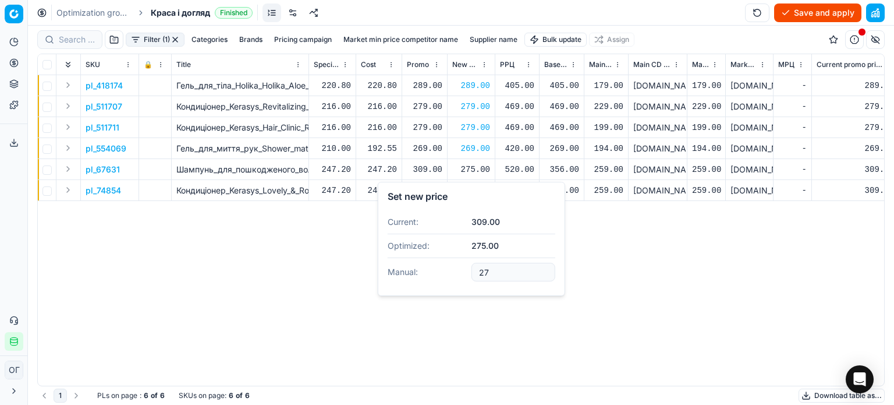
type input "2"
type input "309.00"
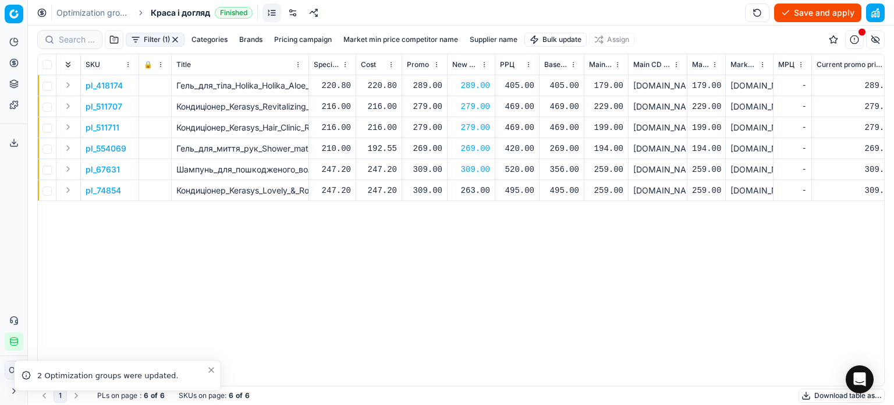
click at [470, 189] on div "263.00" at bounding box center [471, 191] width 38 height 12
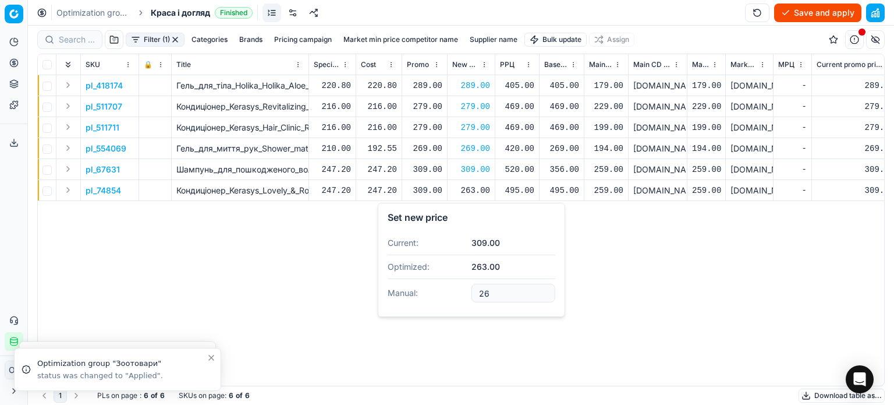
type input "2"
type input "309.00"
click at [808, 14] on button "Save and apply" at bounding box center [817, 12] width 87 height 19
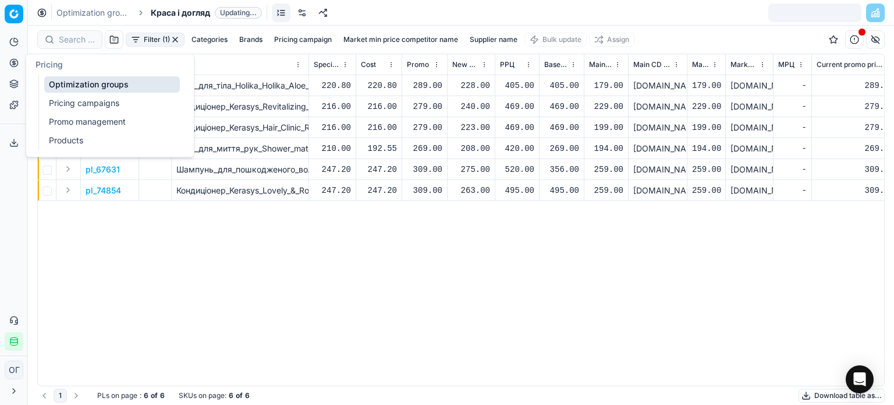
click at [8, 60] on button "Pricing" at bounding box center [14, 63] width 19 height 19
drag, startPoint x: 52, startPoint y: 78, endPoint x: 147, endPoint y: 2, distance: 121.7
click at [52, 78] on link "Optimization groups" at bounding box center [112, 84] width 136 height 16
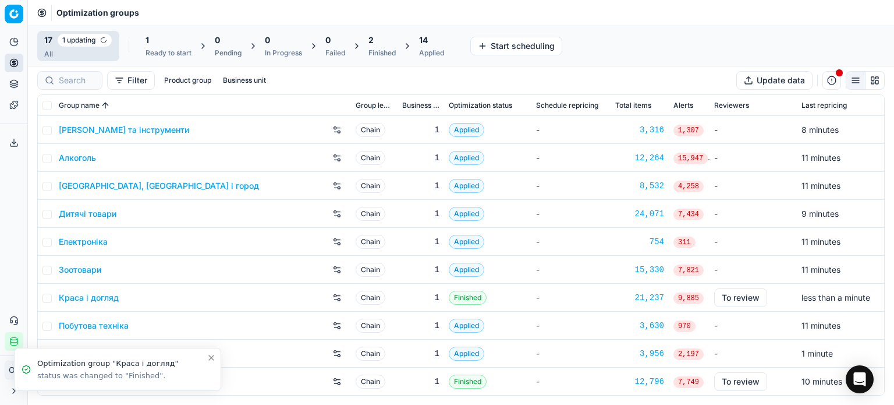
click at [380, 52] on div "Finished" at bounding box center [382, 52] width 27 height 9
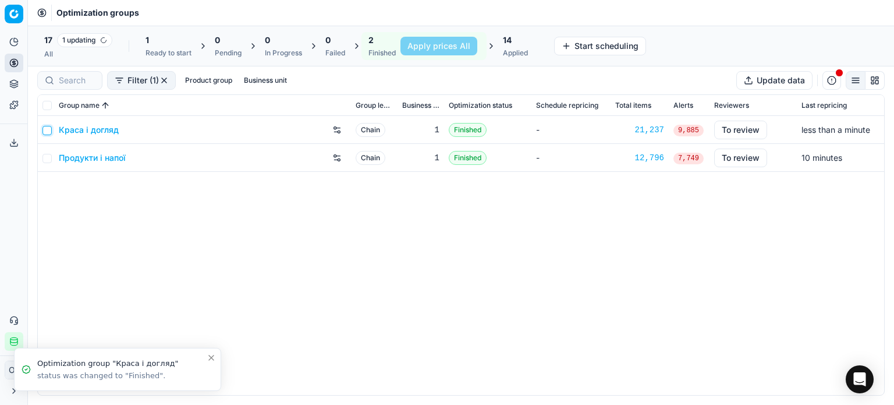
click at [44, 128] on input "checkbox" at bounding box center [47, 130] width 9 height 9
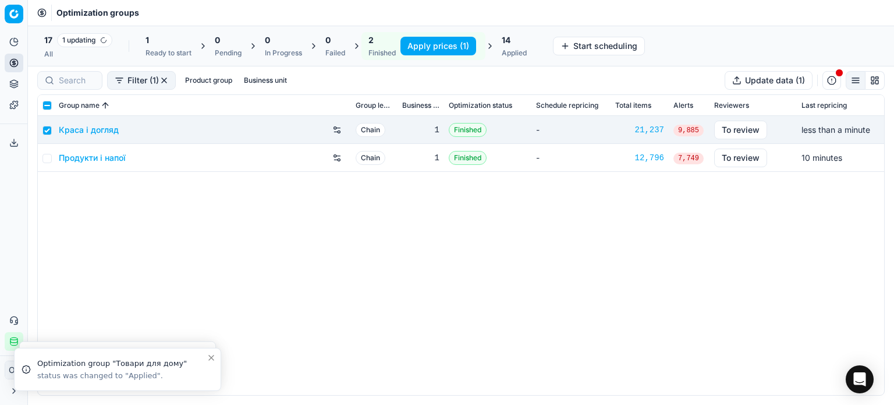
click at [430, 40] on button "Apply prices (1)" at bounding box center [439, 46] width 76 height 19
checkbox input "false"
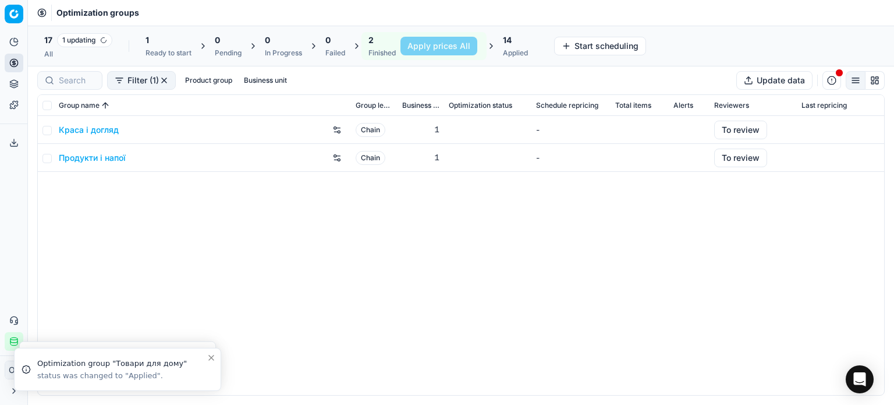
click at [95, 159] on link "Продукти і напої" at bounding box center [92, 158] width 67 height 12
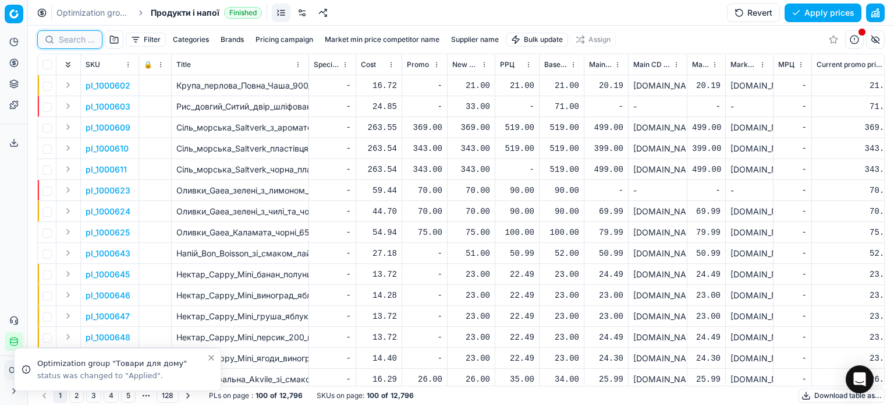
click at [69, 39] on input at bounding box center [77, 40] width 36 height 12
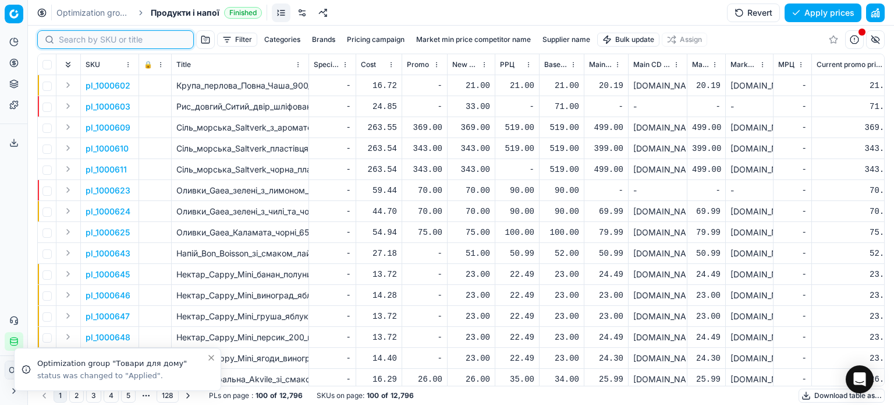
paste input "1268362"
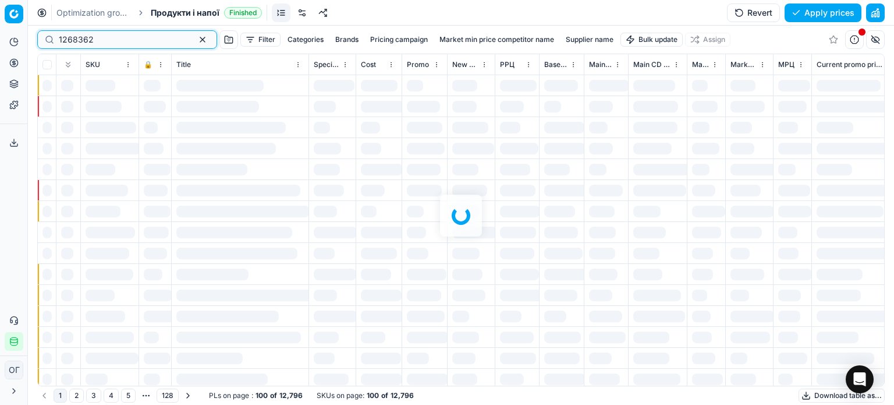
type input "1268362"
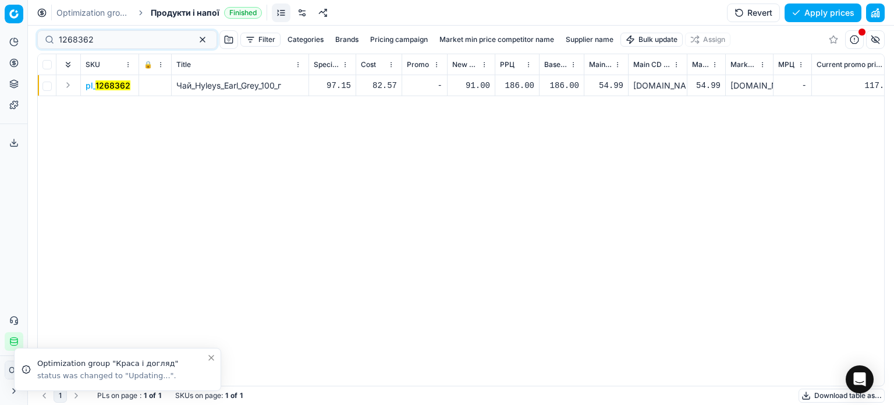
click at [65, 83] on button "Expand" at bounding box center [68, 85] width 14 height 14
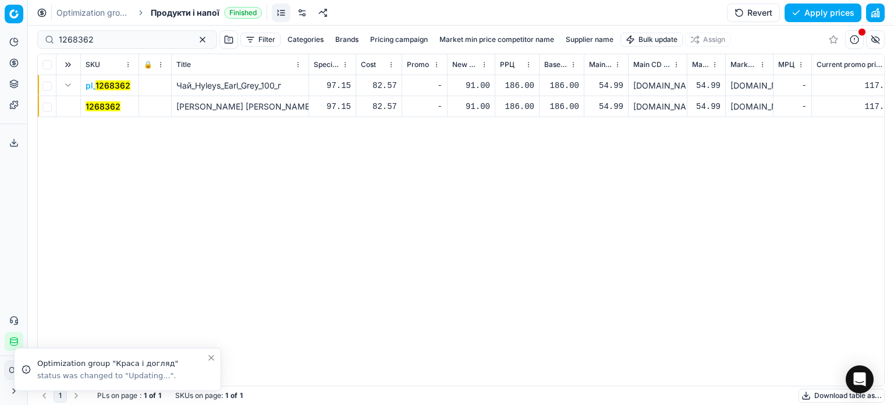
click at [102, 107] on mark "1268362" at bounding box center [103, 106] width 35 height 10
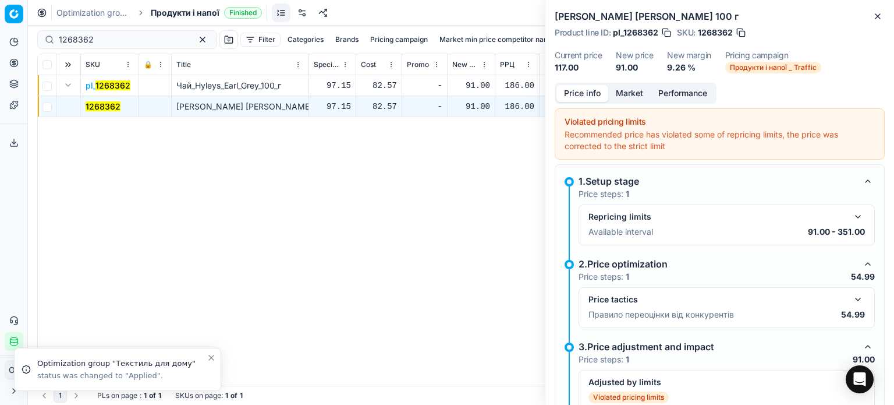
click at [636, 93] on button "Market" at bounding box center [629, 93] width 43 height 17
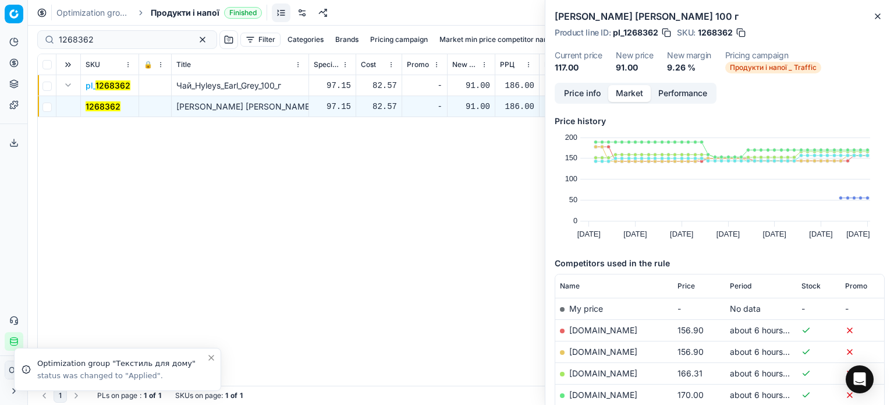
click at [677, 291] on th "Price" at bounding box center [699, 285] width 52 height 23
click at [683, 288] on span "Price" at bounding box center [686, 285] width 17 height 9
click at [685, 288] on span "Price" at bounding box center [686, 285] width 17 height 9
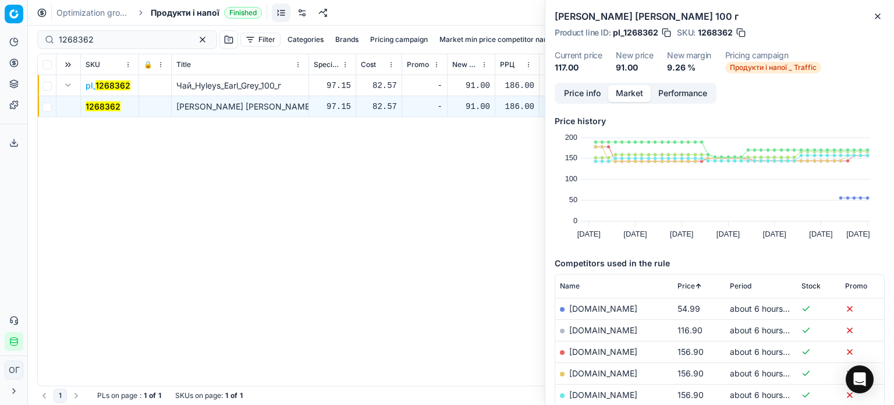
click at [563, 328] on div at bounding box center [562, 330] width 5 height 5
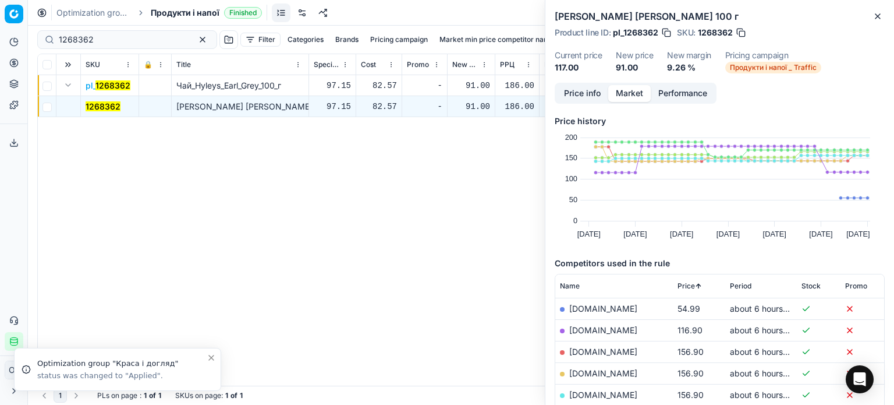
drag, startPoint x: 491, startPoint y: 109, endPoint x: 484, endPoint y: 109, distance: 6.4
click at [487, 109] on td "91.00" at bounding box center [472, 106] width 48 height 21
click at [481, 109] on div "91.00" at bounding box center [471, 107] width 38 height 12
type input "9"
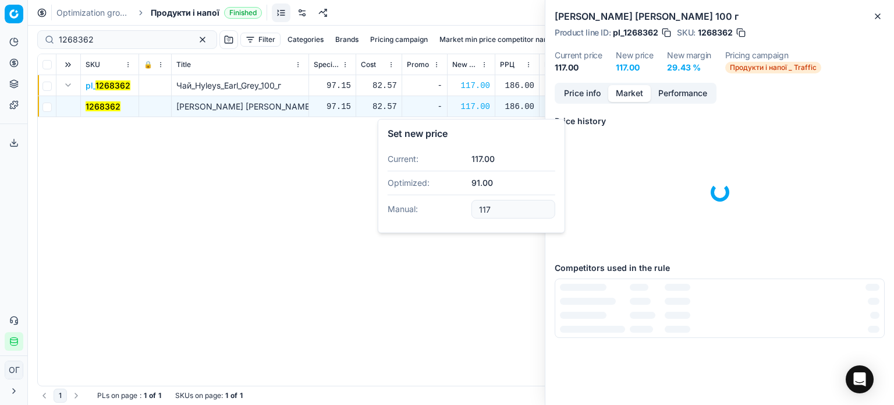
type input "117.00"
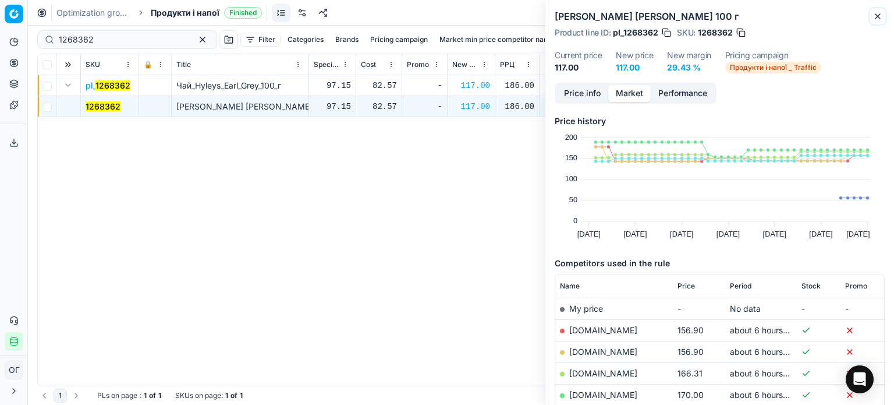
click at [876, 14] on icon "button" at bounding box center [877, 16] width 9 height 9
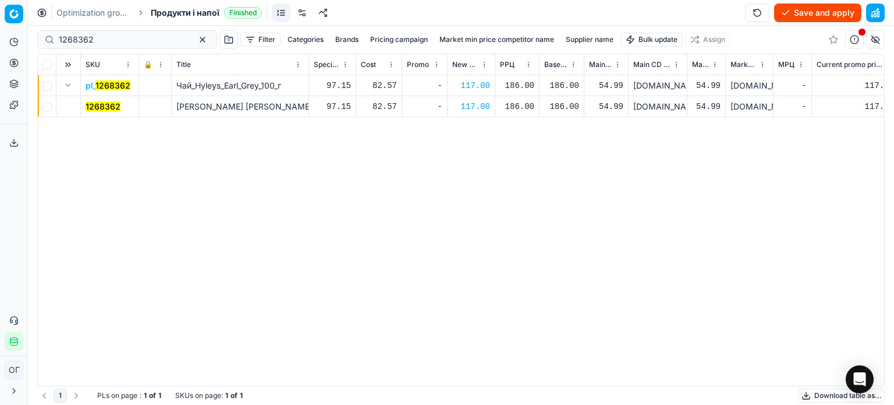
click at [808, 6] on button "Save and apply" at bounding box center [817, 12] width 87 height 19
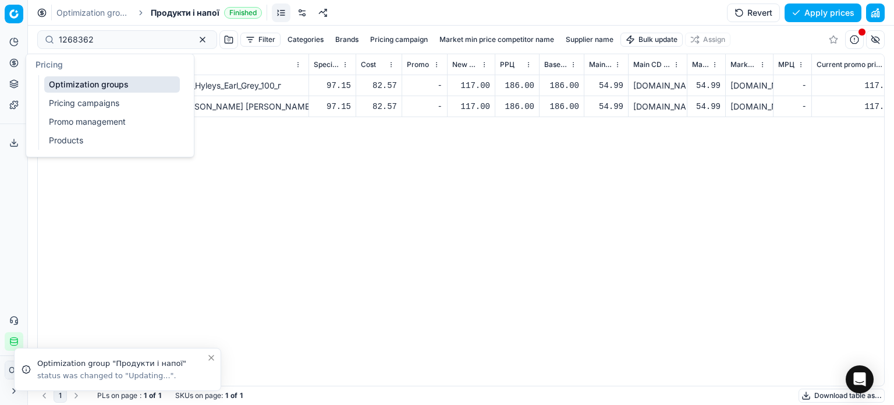
click at [48, 87] on link "Optimization groups" at bounding box center [112, 84] width 136 height 16
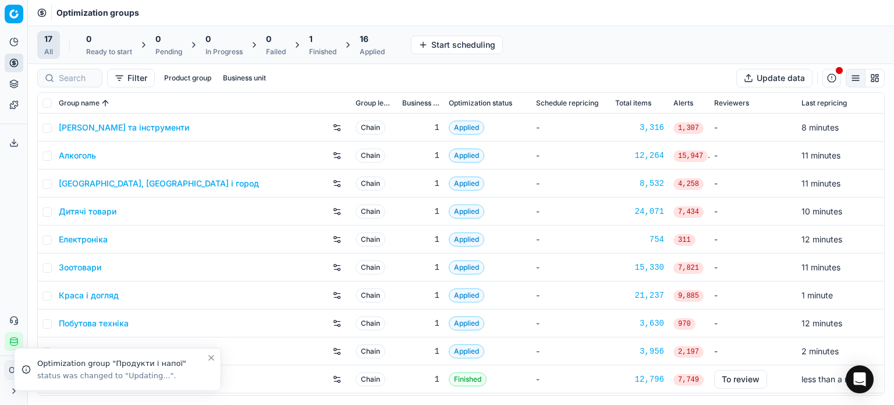
click at [325, 46] on div "1 Finished" at bounding box center [322, 44] width 27 height 23
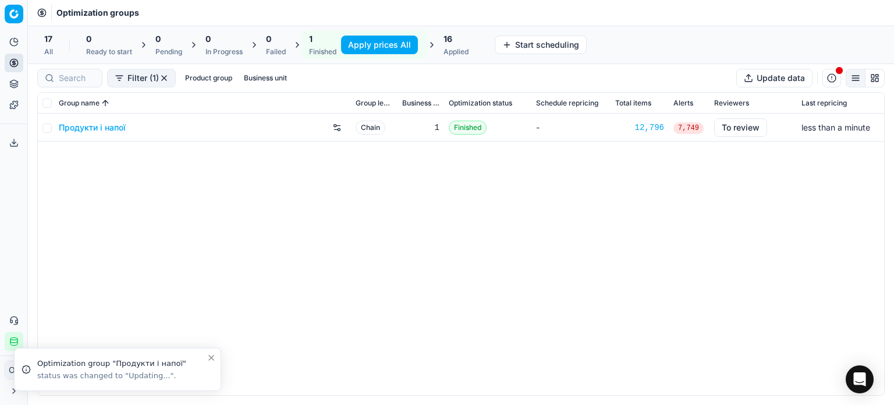
click at [355, 46] on button "Apply prices All" at bounding box center [379, 45] width 77 height 19
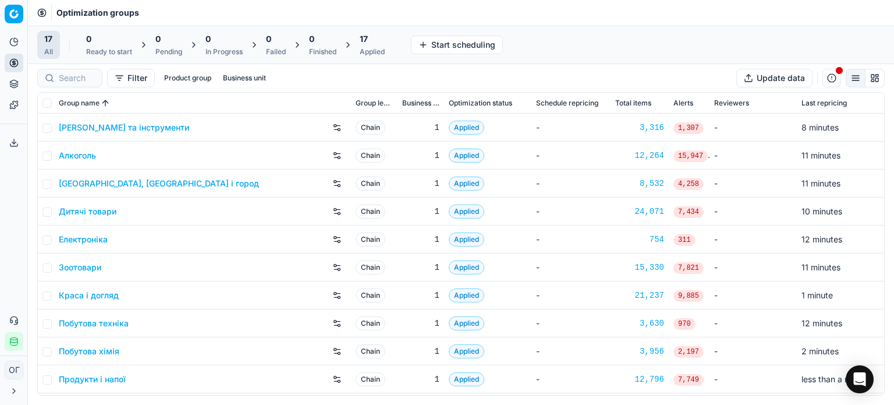
click at [376, 47] on div "Applied" at bounding box center [372, 51] width 25 height 9
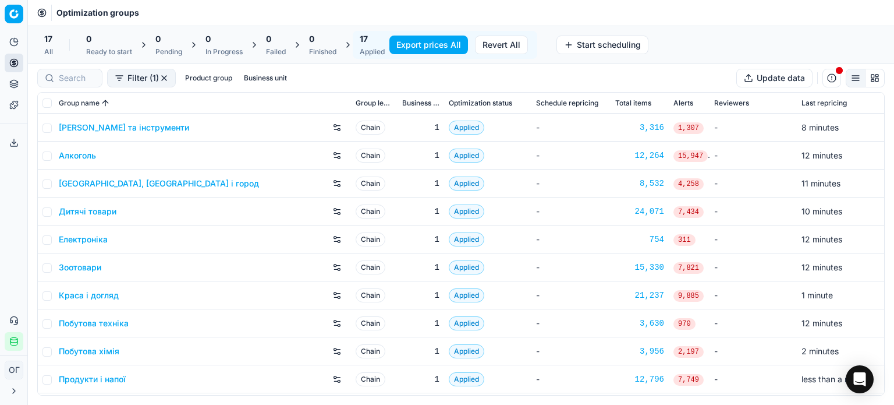
click at [444, 44] on button "Export prices All" at bounding box center [428, 45] width 79 height 19
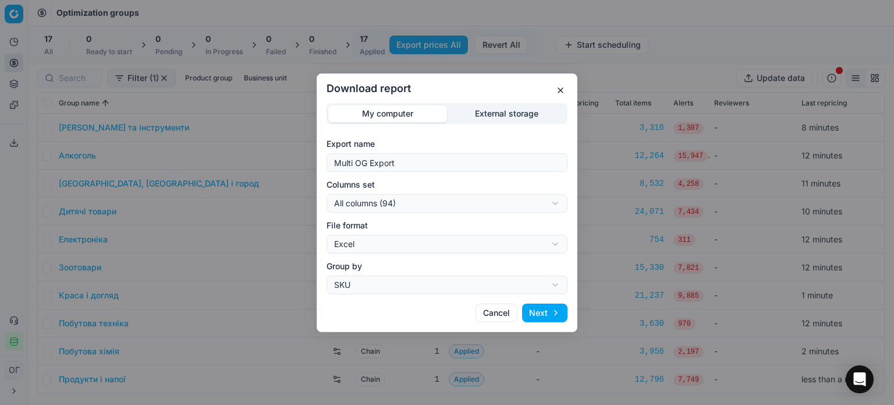
click at [502, 102] on div "Download report My computer External storage Export name Multi OG Export Column…" at bounding box center [447, 202] width 261 height 258
click at [501, 116] on div "Download report My computer External storage Export name Multi OG Export Column…" at bounding box center [447, 202] width 894 height 405
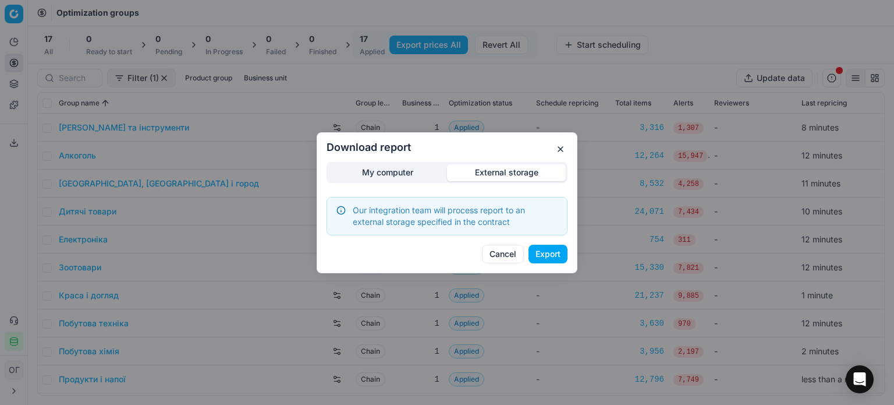
click at [537, 260] on button "Export" at bounding box center [548, 254] width 39 height 19
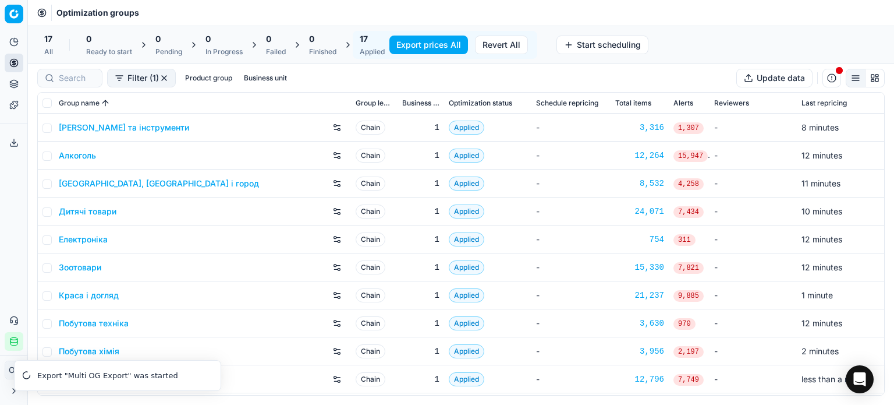
click at [9, 85] on button "Product portfolio" at bounding box center [14, 84] width 19 height 19
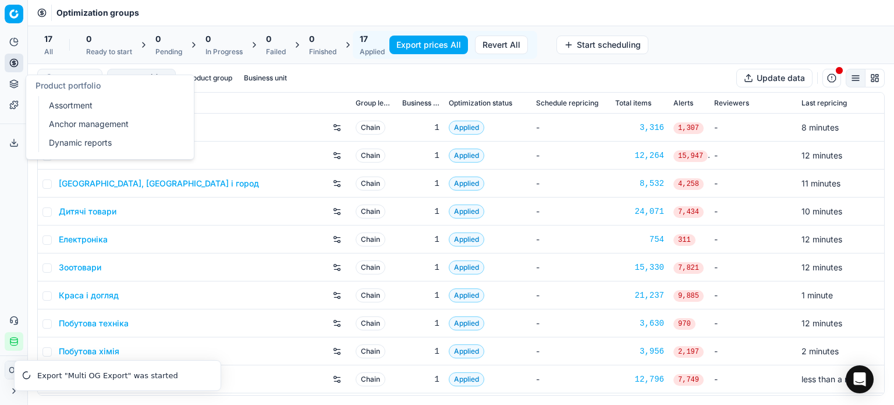
drag, startPoint x: 76, startPoint y: 104, endPoint x: 70, endPoint y: 86, distance: 19.2
click at [76, 104] on link "Assortment" at bounding box center [112, 105] width 136 height 16
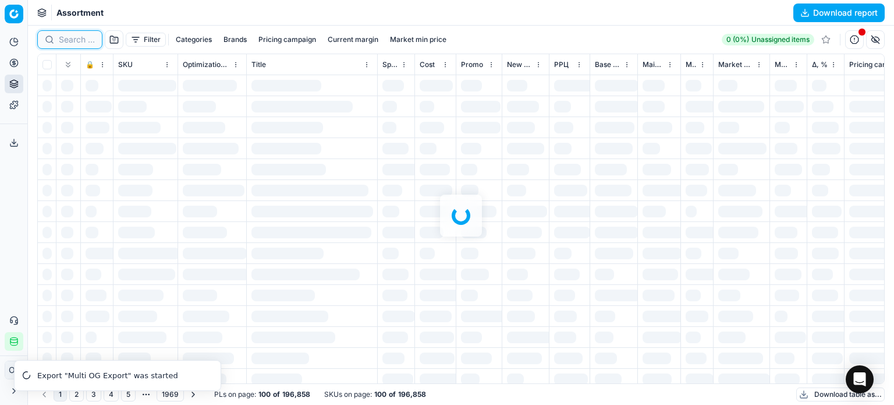
click at [65, 38] on input at bounding box center [77, 40] width 36 height 12
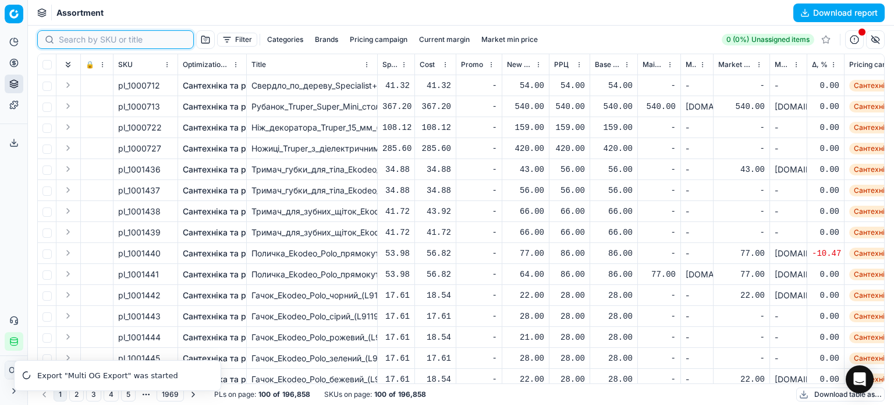
paste input "421363"
type input "421363"
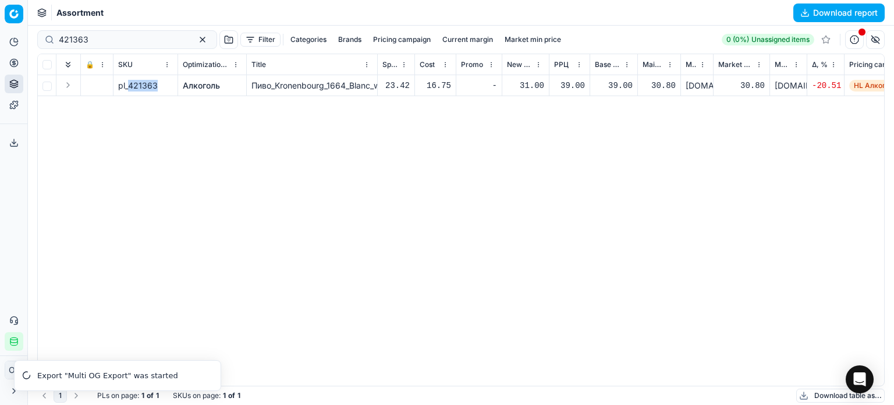
drag, startPoint x: 156, startPoint y: 87, endPoint x: 129, endPoint y: 88, distance: 26.8
click at [129, 88] on span "pl_421363" at bounding box center [138, 86] width 40 height 12
copy span "421363"
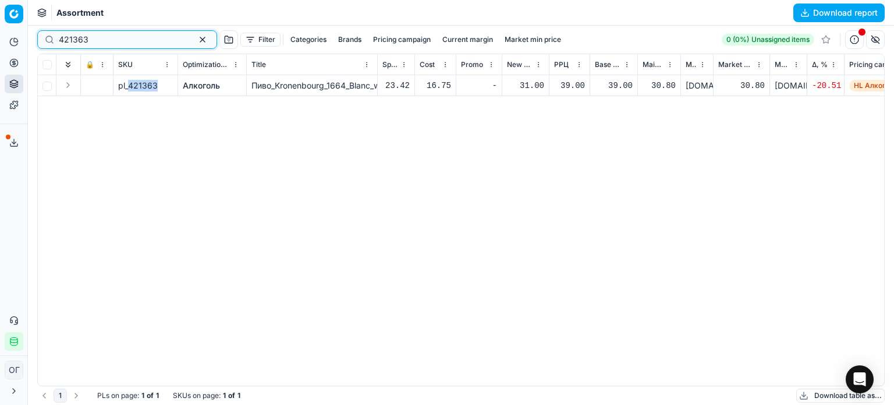
click at [196, 40] on button "button" at bounding box center [203, 40] width 14 height 14
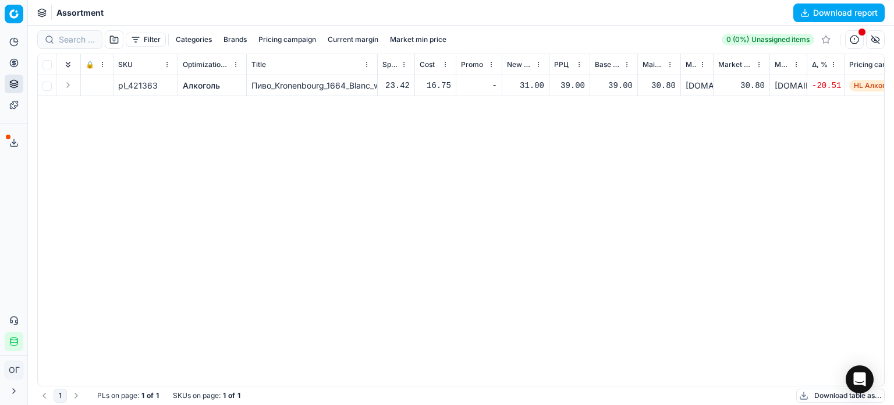
click at [185, 12] on div "Assortment Download report" at bounding box center [461, 13] width 866 height 26
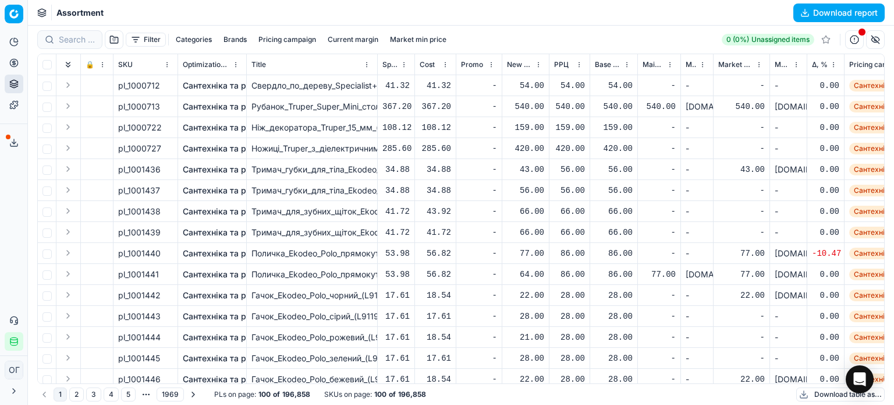
click at [810, 395] on button "Download table as..." at bounding box center [840, 394] width 88 height 14
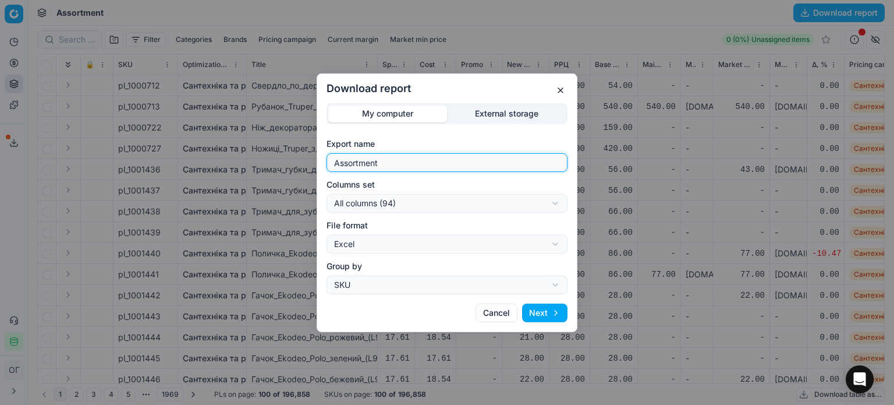
click at [440, 164] on input "Assortment" at bounding box center [447, 162] width 231 height 17
type input "Assortment 25.08 Р"
click at [432, 204] on div "Download report My computer External storage Export name Assortment 25.08 Р Col…" at bounding box center [447, 202] width 894 height 405
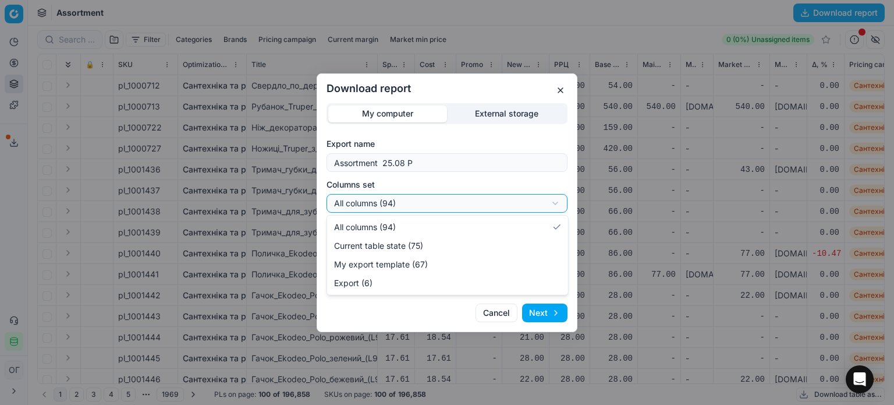
select select "table"
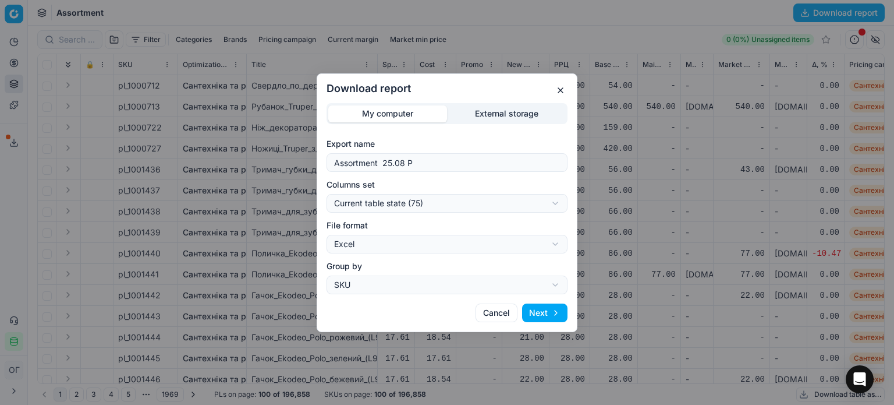
click at [552, 309] on button "Next" at bounding box center [544, 312] width 45 height 19
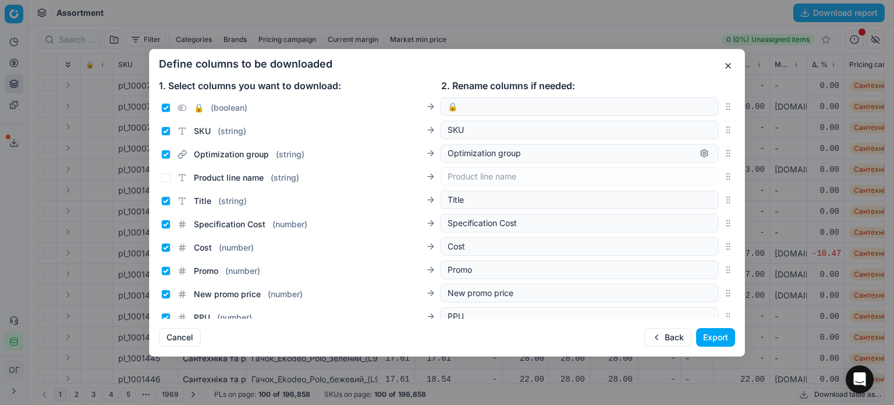
click at [724, 338] on button "Export" at bounding box center [715, 337] width 39 height 19
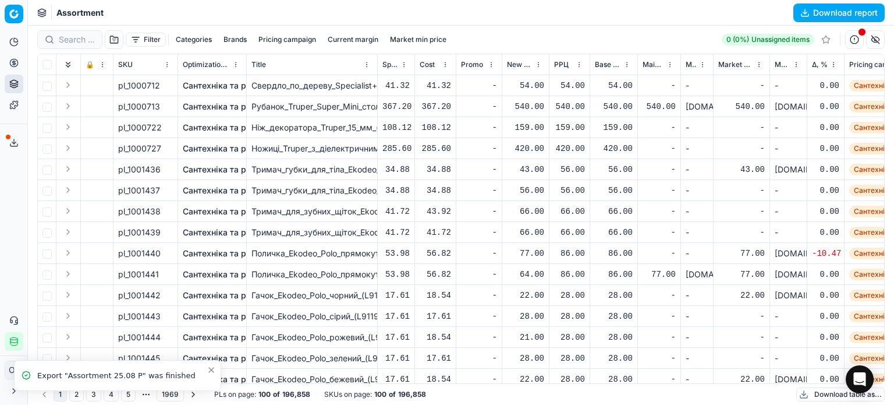
click at [857, 38] on button "button" at bounding box center [854, 39] width 19 height 19
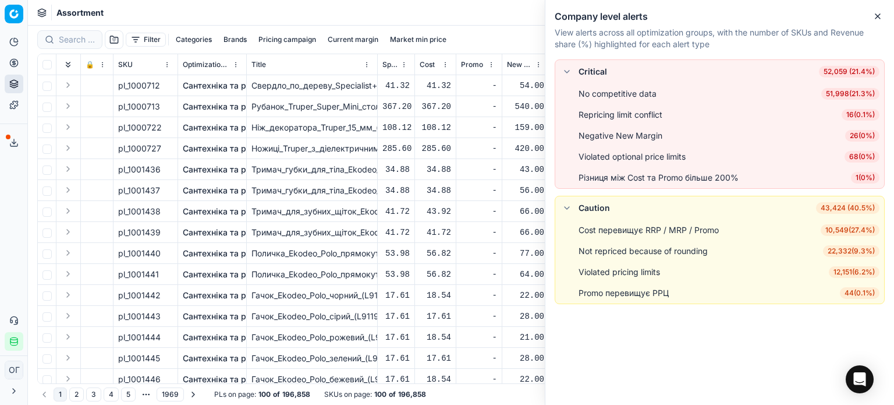
click at [865, 134] on span "26 ( 0% )" at bounding box center [862, 136] width 34 height 12
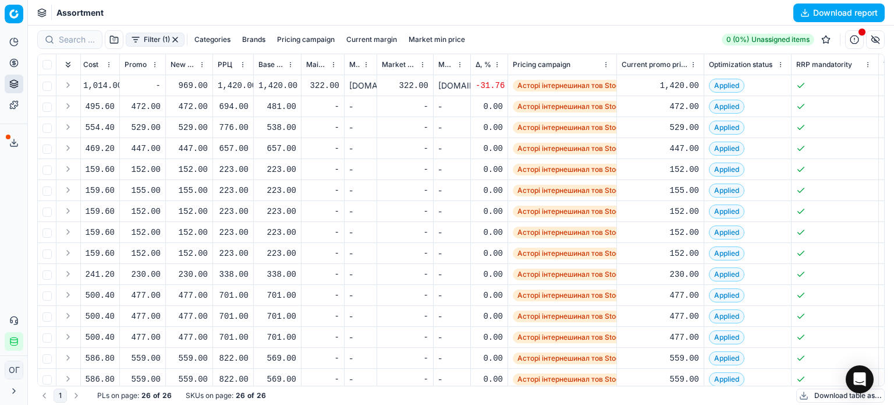
scroll to position [0, 311]
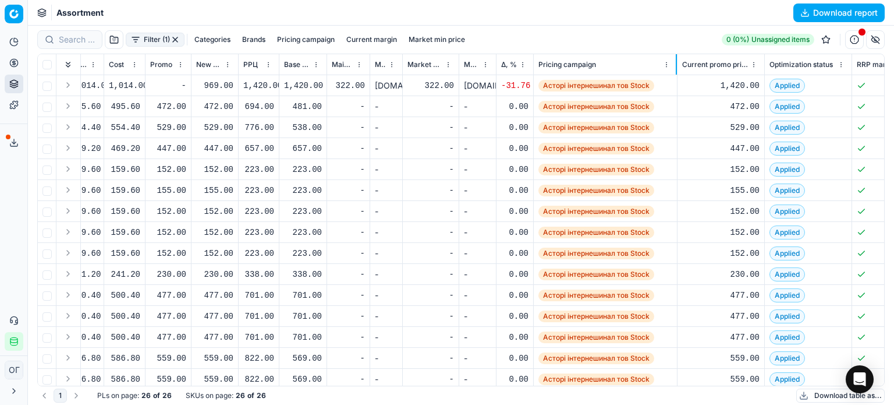
drag, startPoint x: 640, startPoint y: 62, endPoint x: 672, endPoint y: 66, distance: 32.3
click at [676, 66] on div at bounding box center [676, 64] width 1 height 20
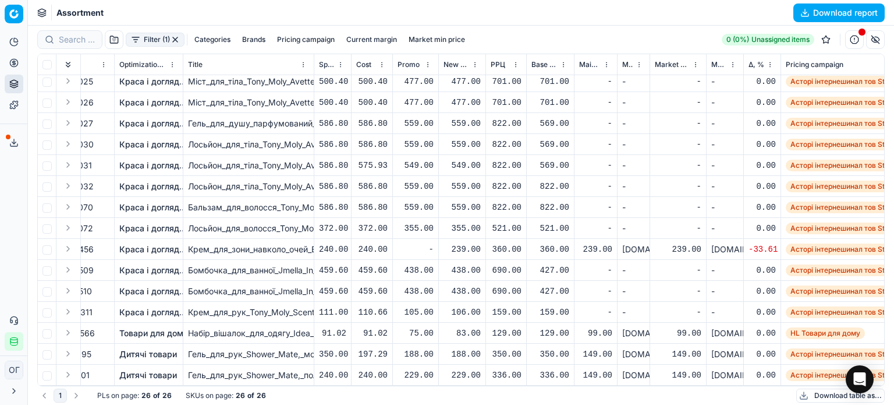
scroll to position [243, 0]
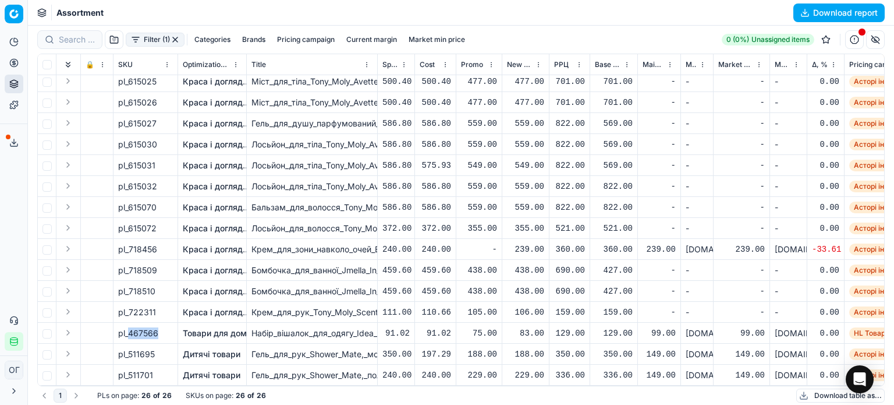
drag, startPoint x: 158, startPoint y: 323, endPoint x: 128, endPoint y: 323, distance: 30.9
click at [128, 327] on div "pl_467566" at bounding box center [145, 333] width 55 height 12
copy span "467566"
